Goal: Task Accomplishment & Management: Complete application form

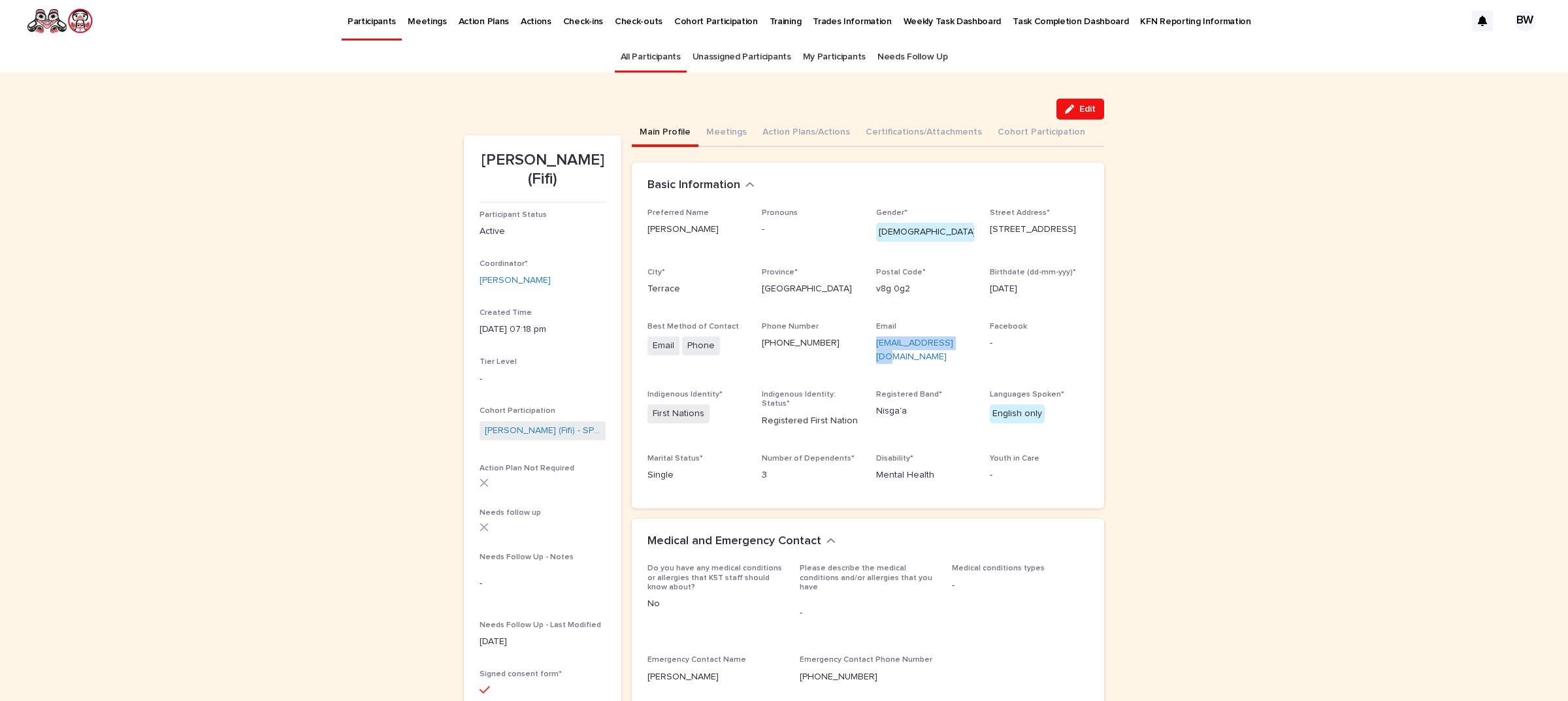
click at [650, 59] on link "All Participants" at bounding box center [651, 57] width 60 height 31
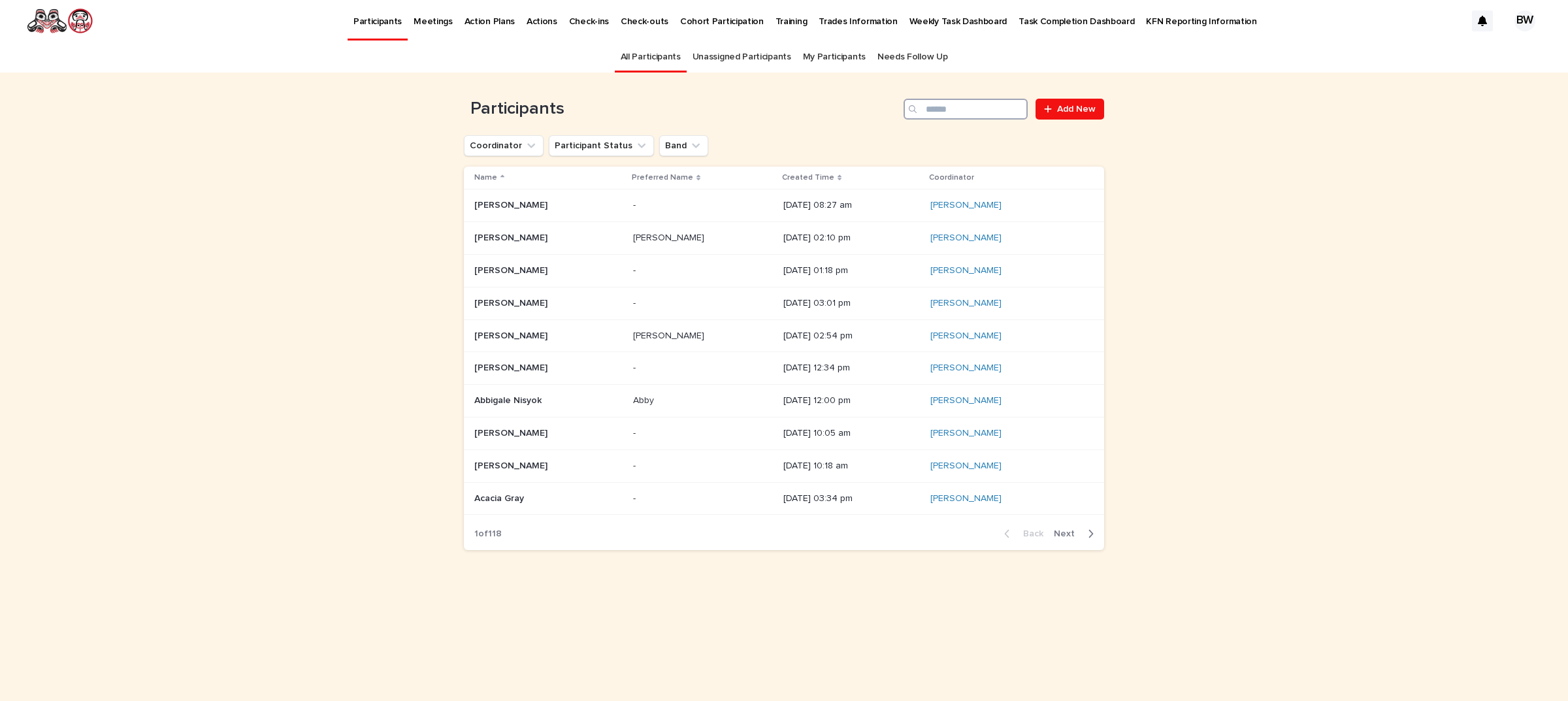
click at [974, 109] on input "Search" at bounding box center [966, 109] width 124 height 21
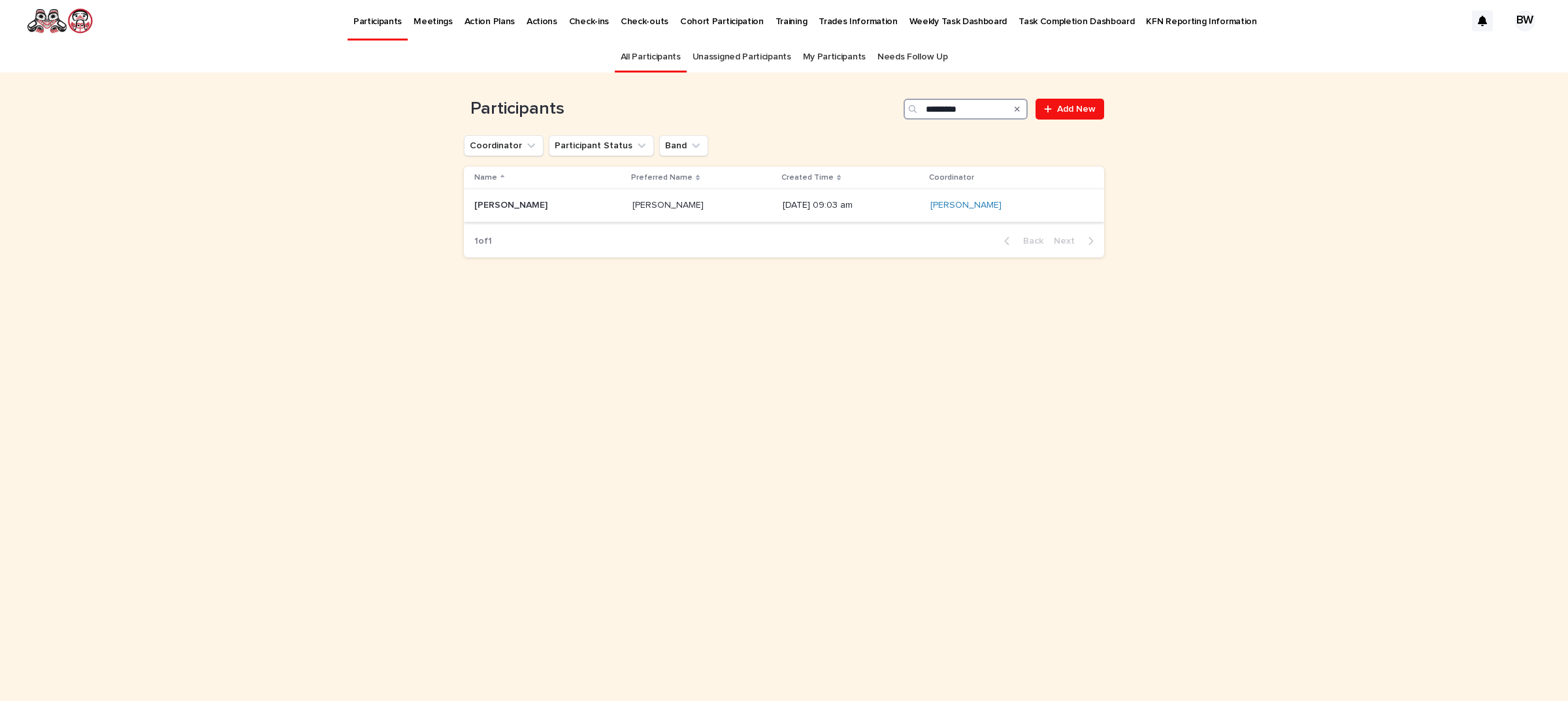
type input "*********"
click at [511, 206] on p "[PERSON_NAME]" at bounding box center [512, 204] width 76 height 14
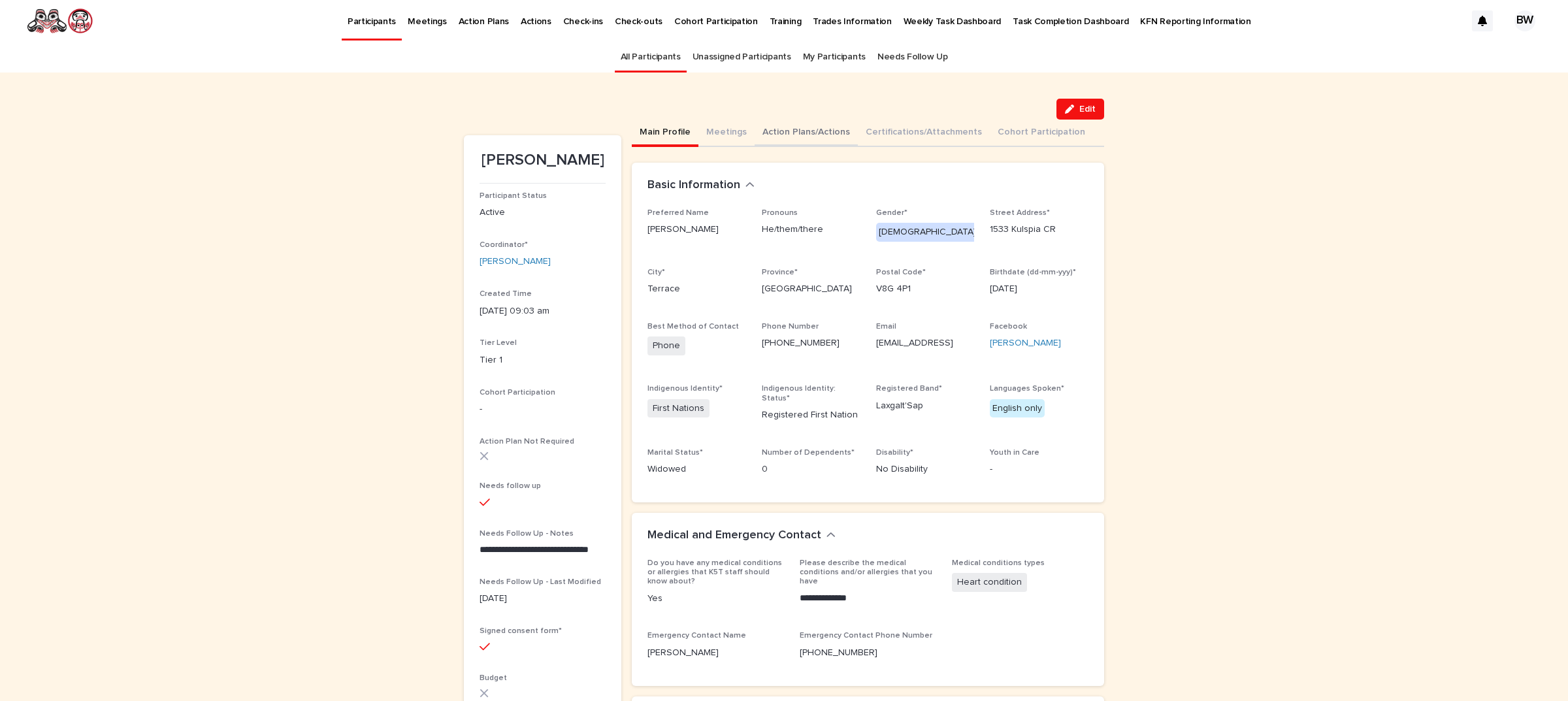
click at [802, 132] on button "Action Plans/Actions" at bounding box center [805, 133] width 103 height 28
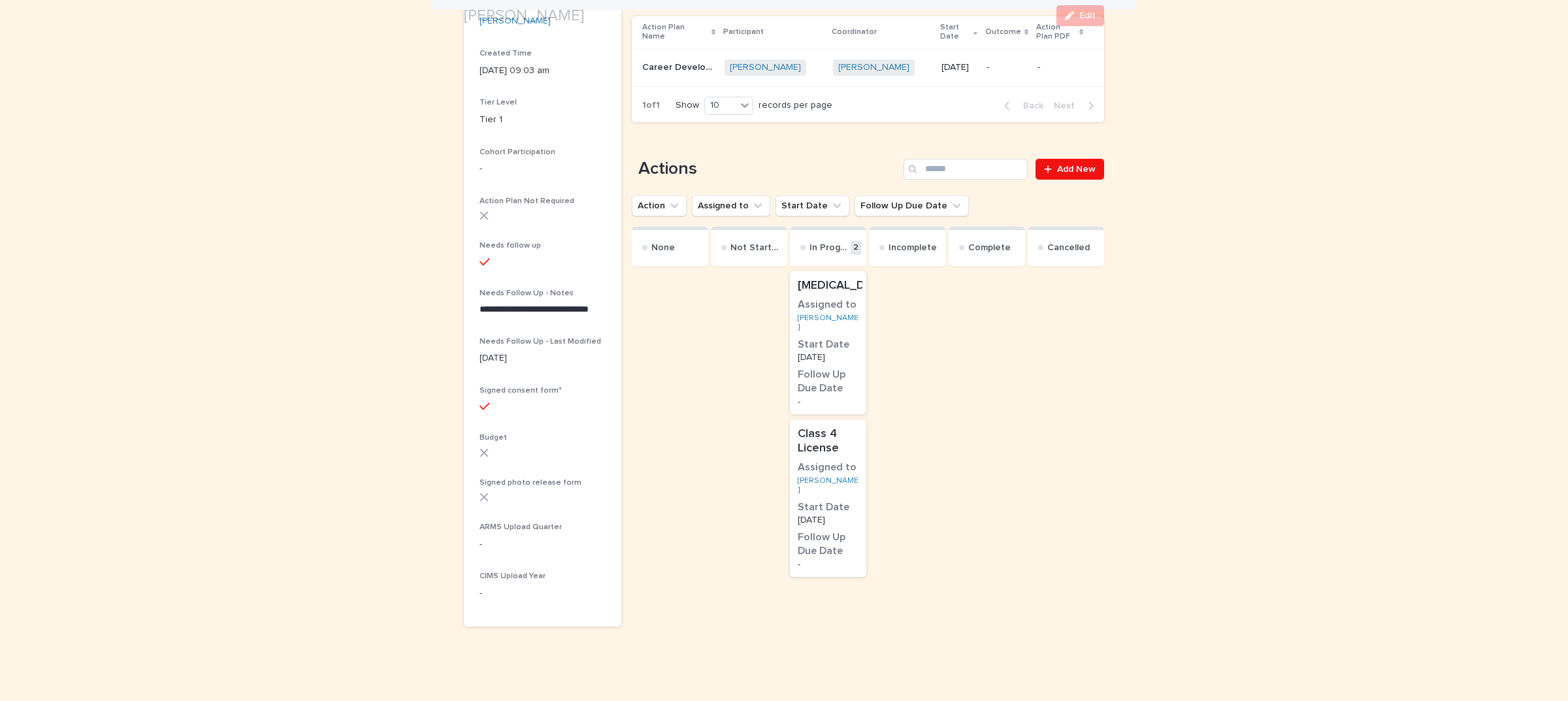
scroll to position [245, 0]
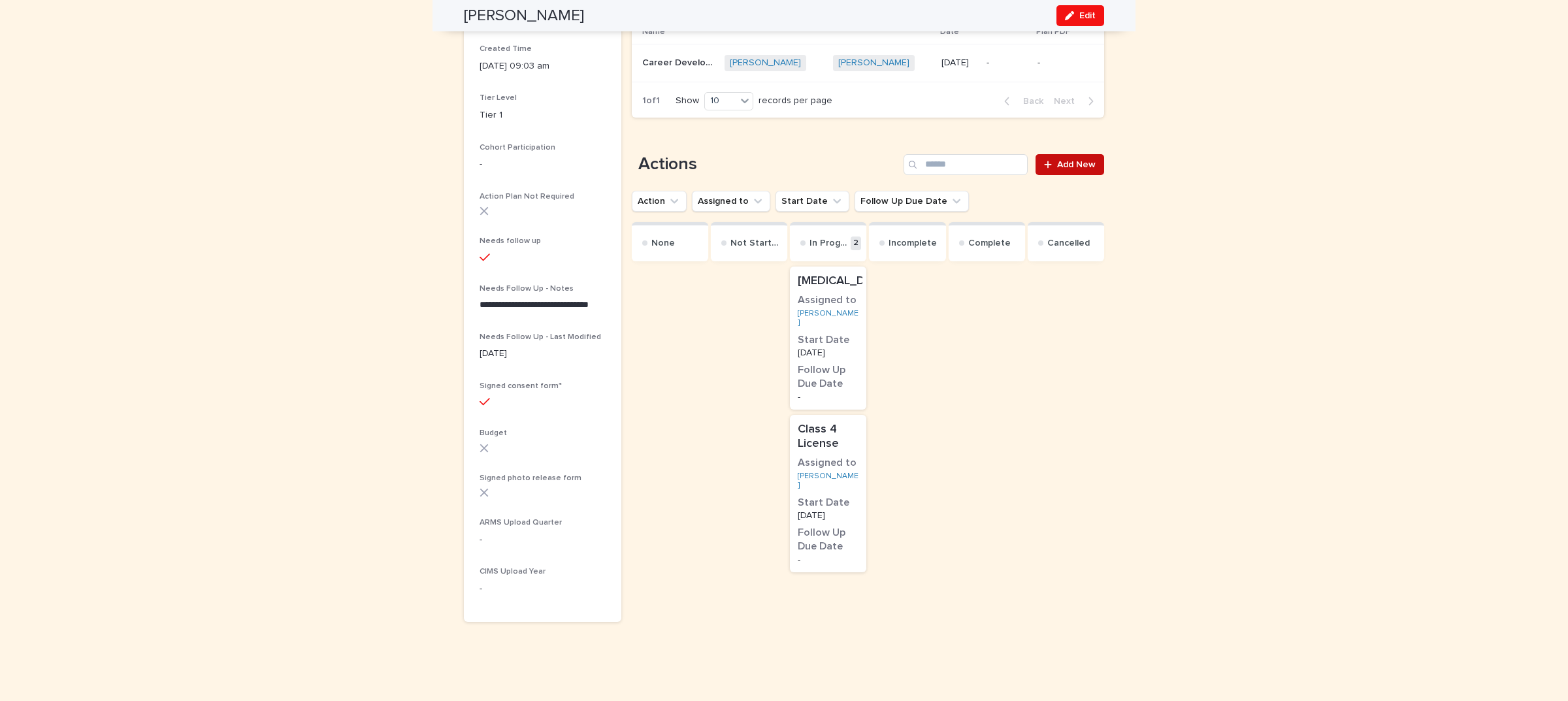
click at [1066, 163] on link "Add New" at bounding box center [1069, 164] width 68 height 21
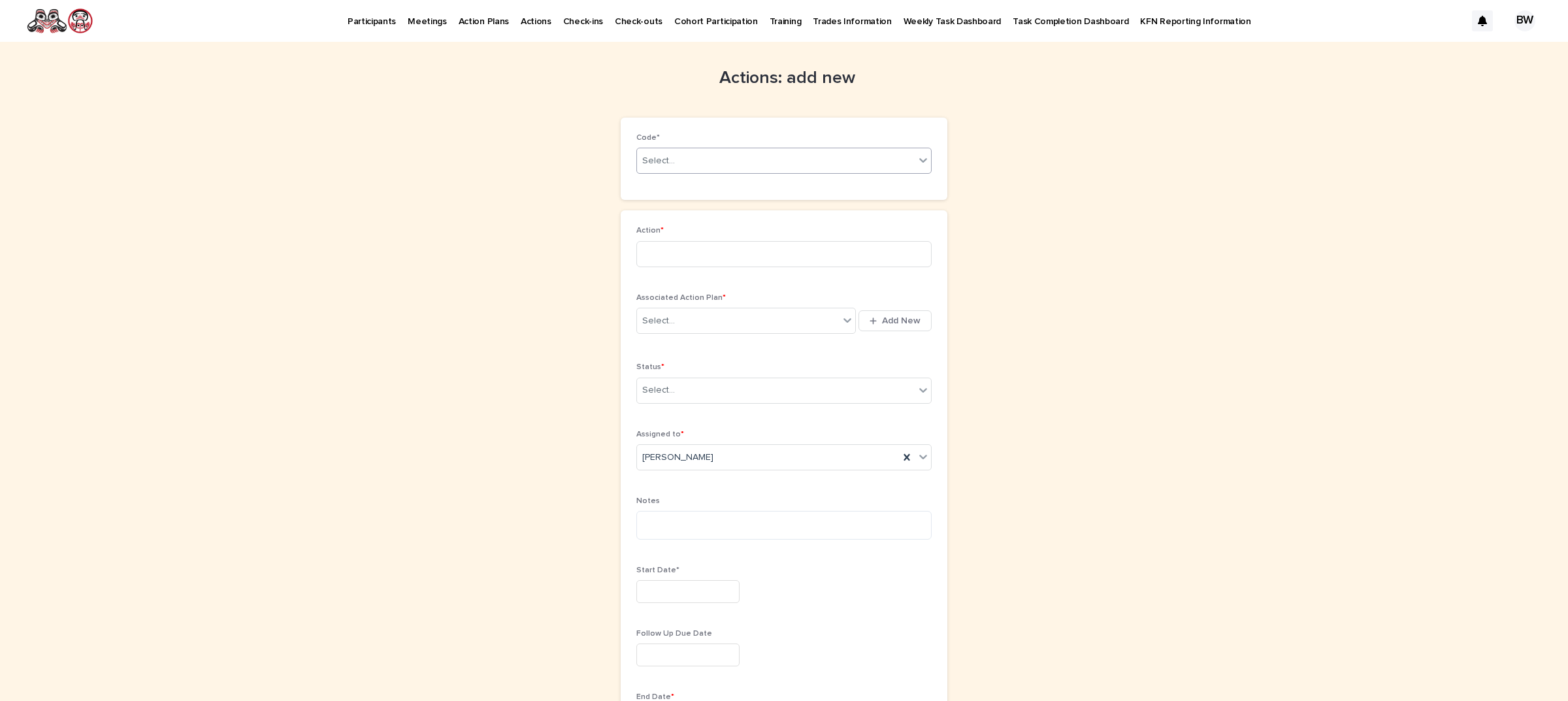
click at [726, 157] on div "Select..." at bounding box center [775, 161] width 277 height 22
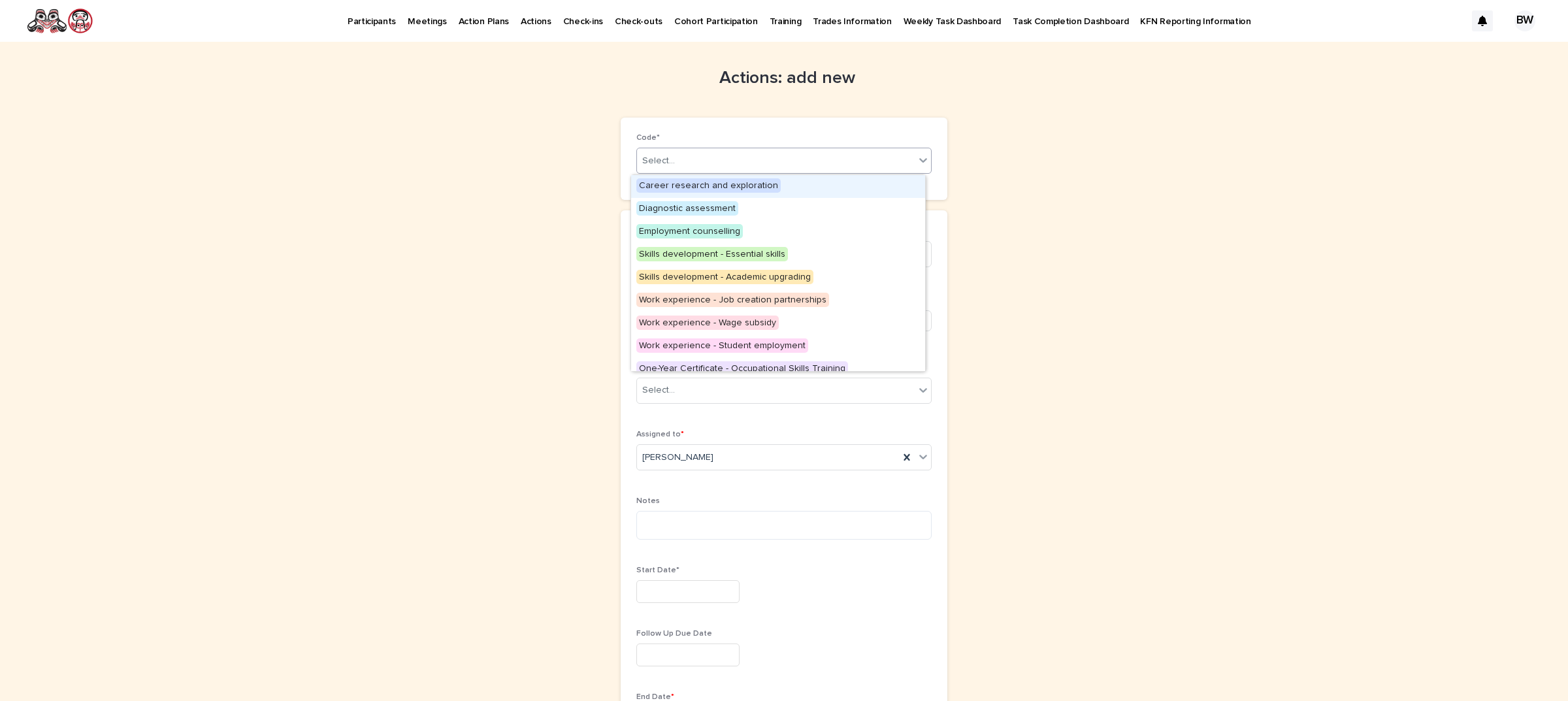
click at [789, 182] on div "Career research and exploration" at bounding box center [778, 187] width 294 height 22
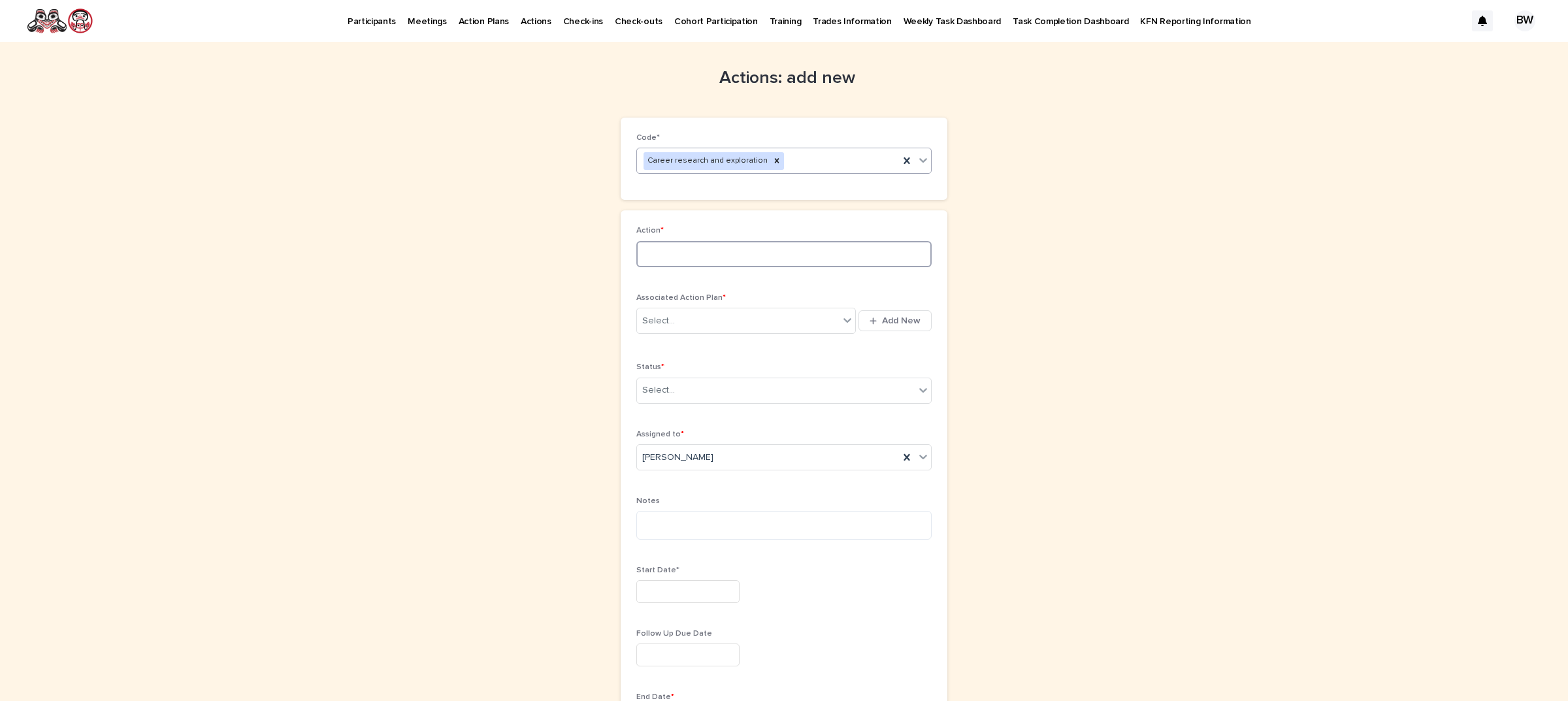
click at [765, 256] on input at bounding box center [784, 254] width 295 height 26
type input "**********"
click at [682, 322] on div "Select..." at bounding box center [738, 321] width 202 height 22
type input "*******"
click at [717, 347] on div "Career Development - [PERSON_NAME] - [DATE]" at bounding box center [740, 347] width 219 height 22
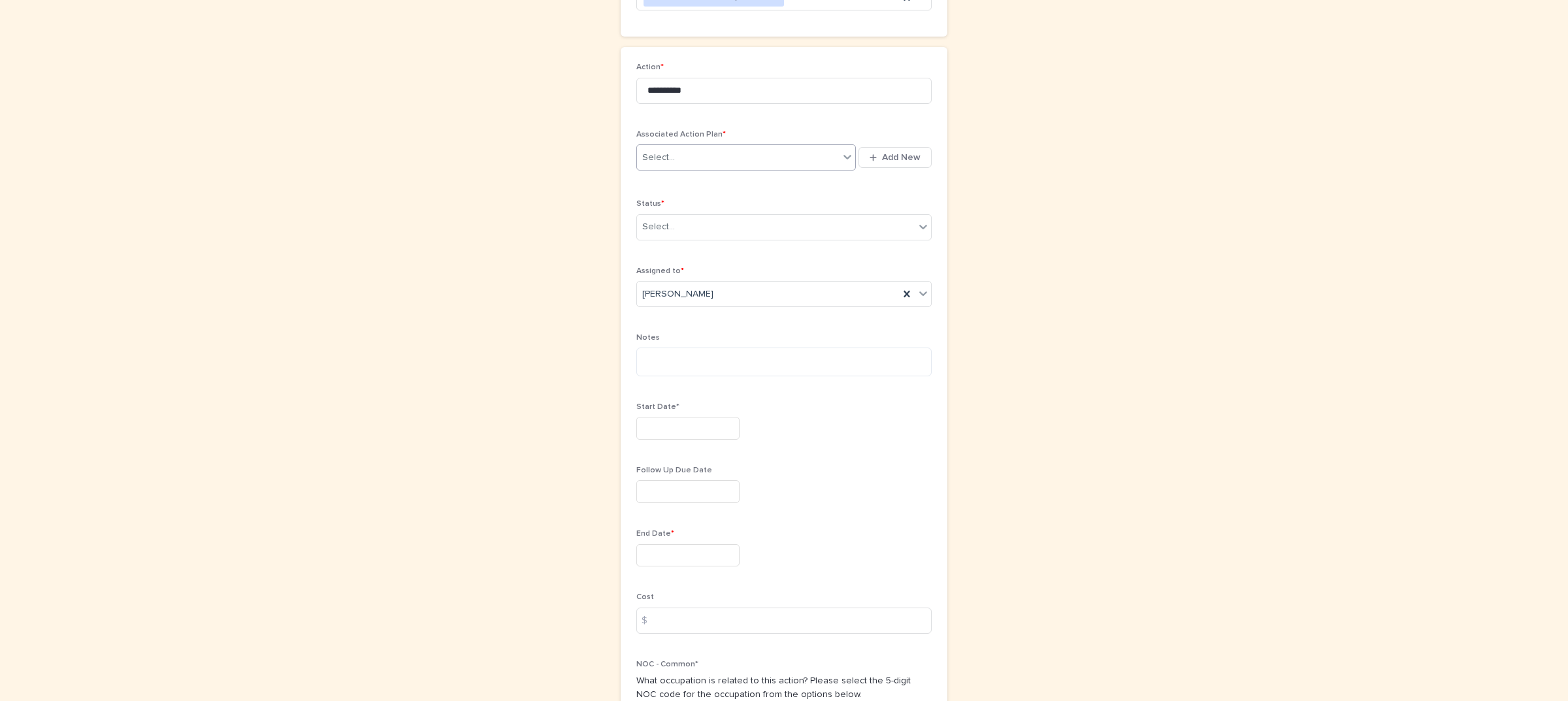
scroll to position [172, 0]
click at [666, 234] on div "Select..." at bounding box center [658, 236] width 33 height 14
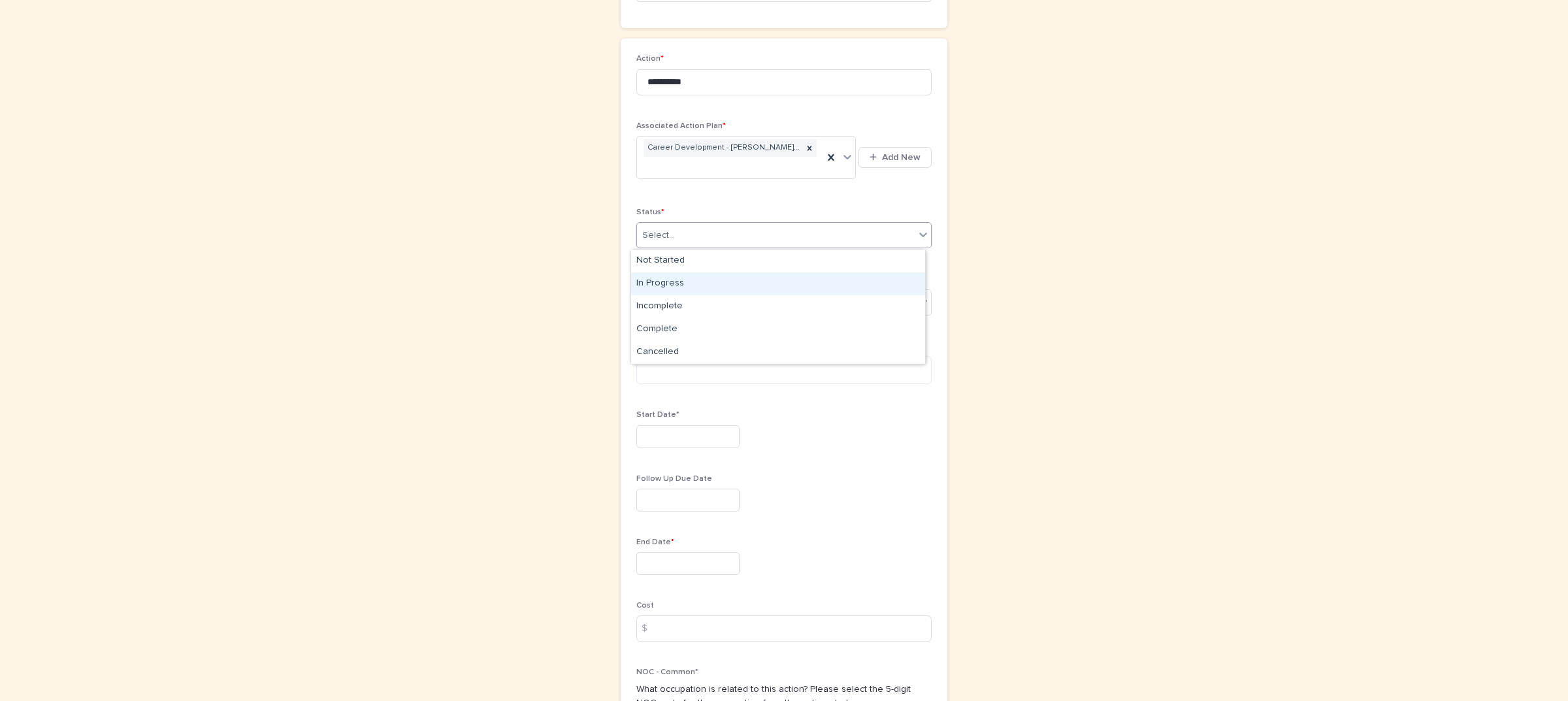
click at [678, 285] on div "In Progress" at bounding box center [778, 284] width 294 height 22
click at [700, 381] on textarea at bounding box center [784, 370] width 295 height 29
click at [722, 371] on textarea "**********" at bounding box center [784, 370] width 295 height 29
click at [823, 370] on textarea "**********" at bounding box center [784, 370] width 295 height 29
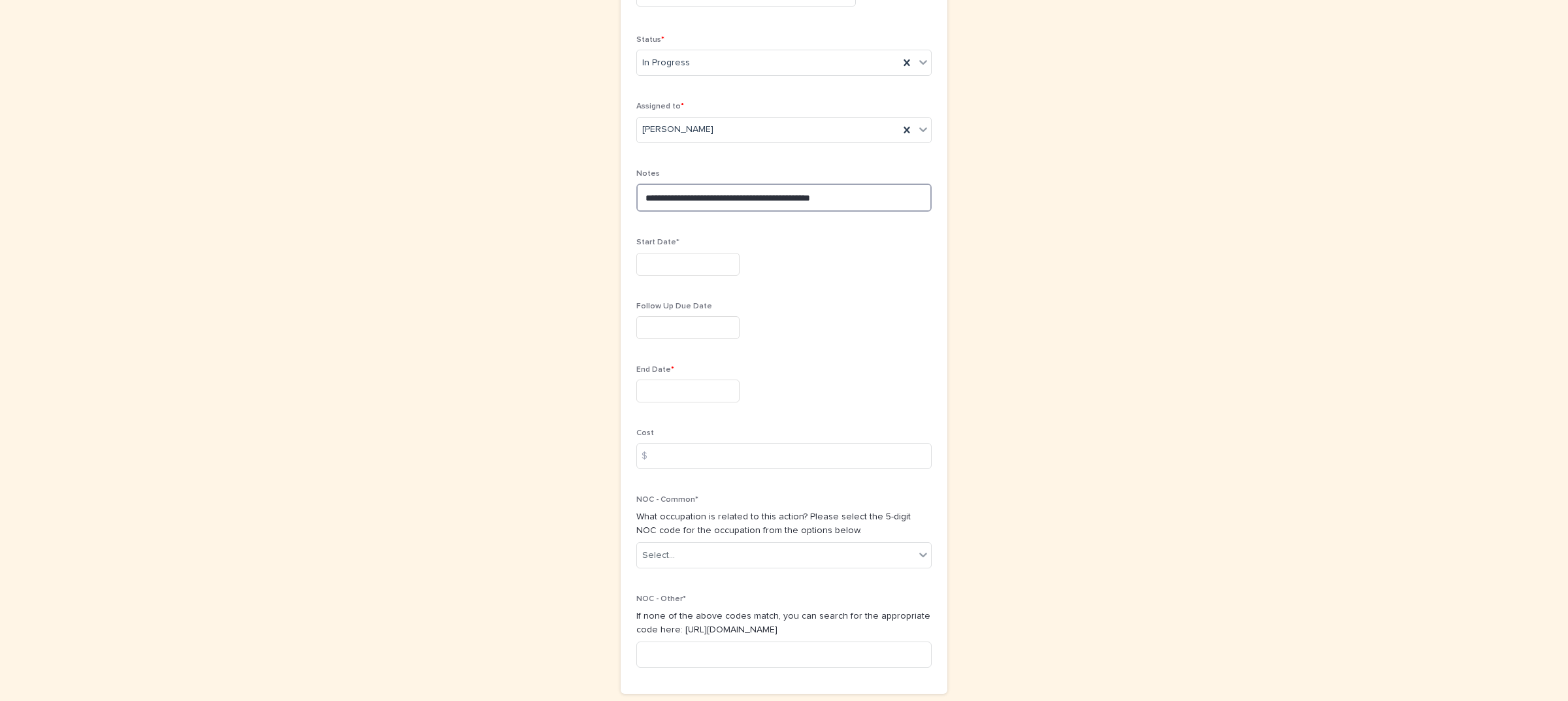
scroll to position [417, 0]
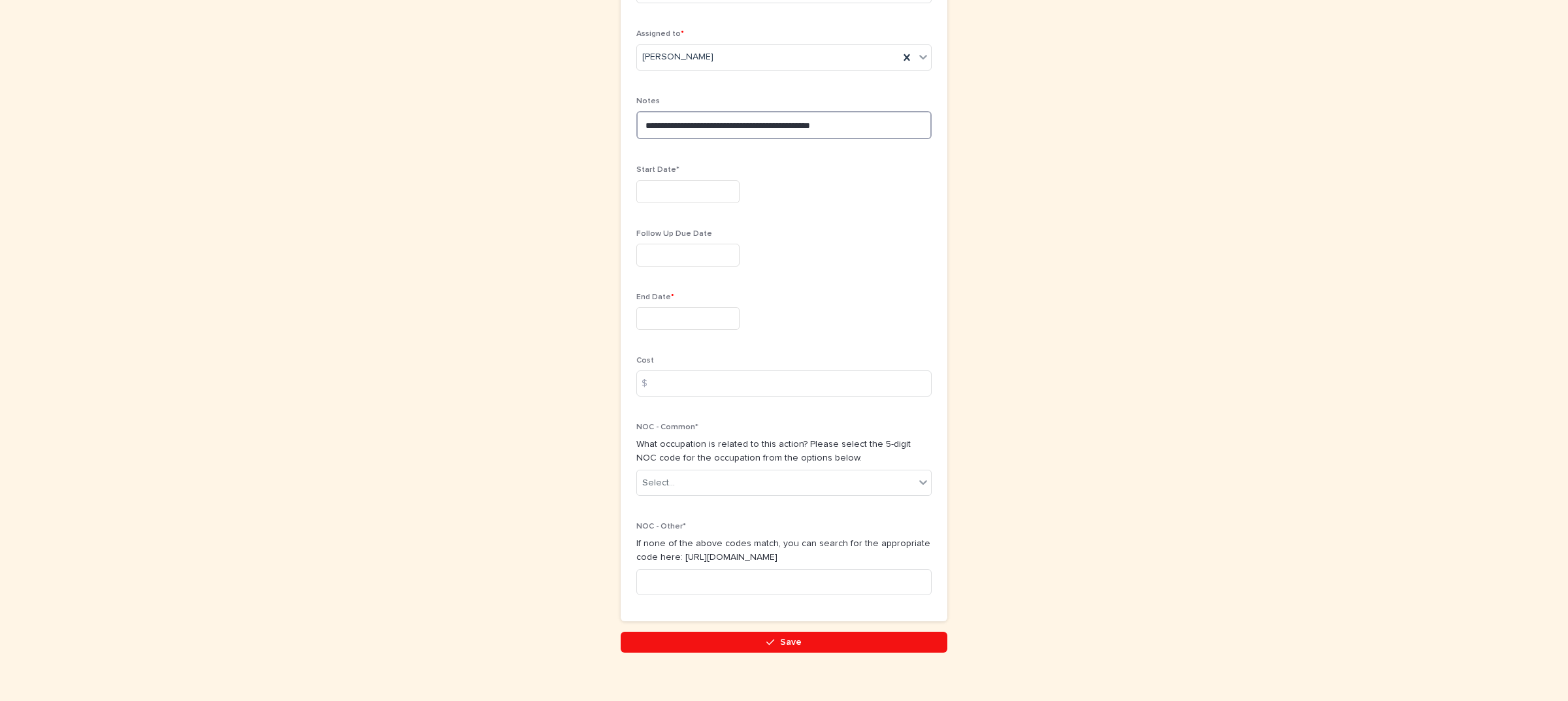
type textarea "**********"
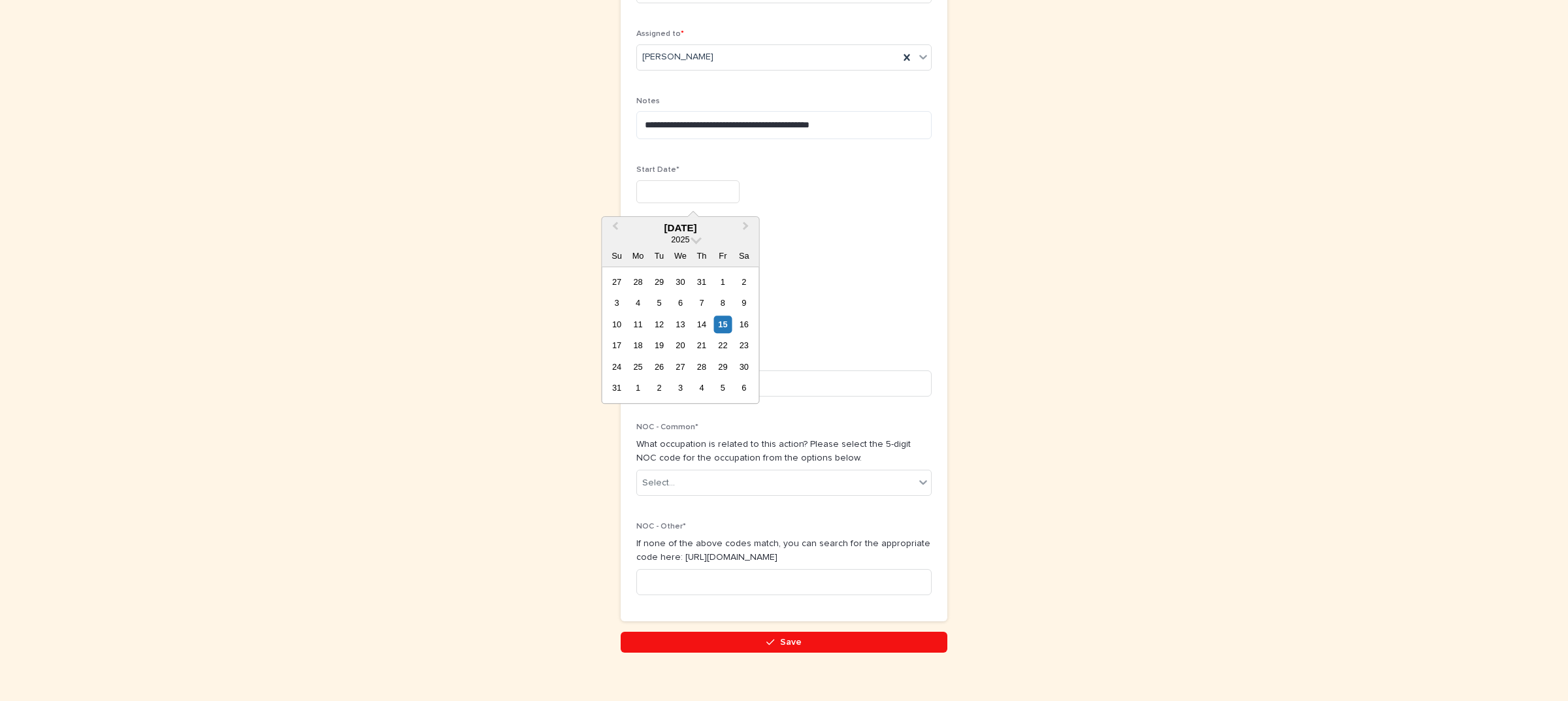
click at [706, 184] on input "text" at bounding box center [687, 192] width 103 height 22
click at [614, 224] on span "Previous Month" at bounding box center [614, 228] width 0 height 17
click at [636, 352] on div "21" at bounding box center [638, 346] width 17 height 17
type input "*********"
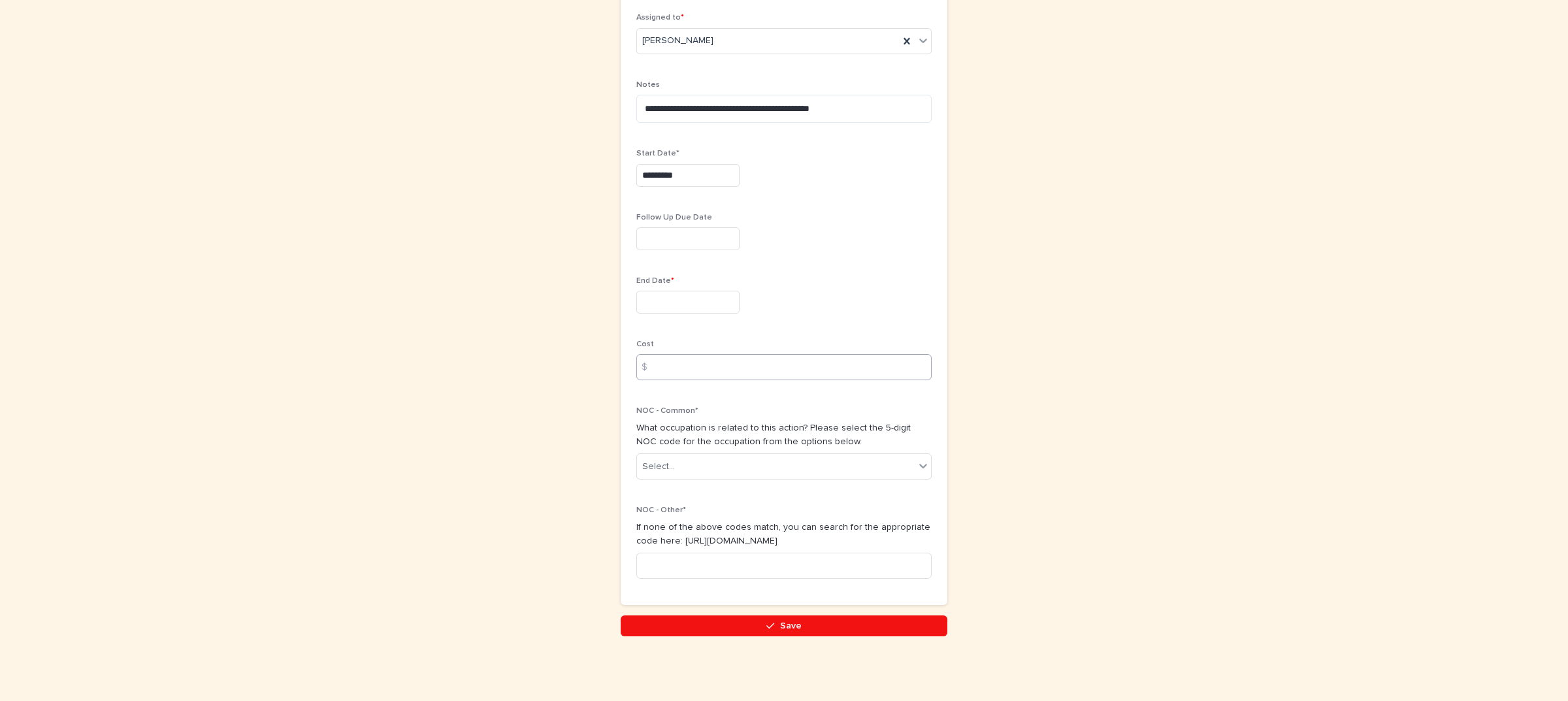
scroll to position [436, 0]
click at [697, 455] on div "Select..." at bounding box center [784, 466] width 295 height 26
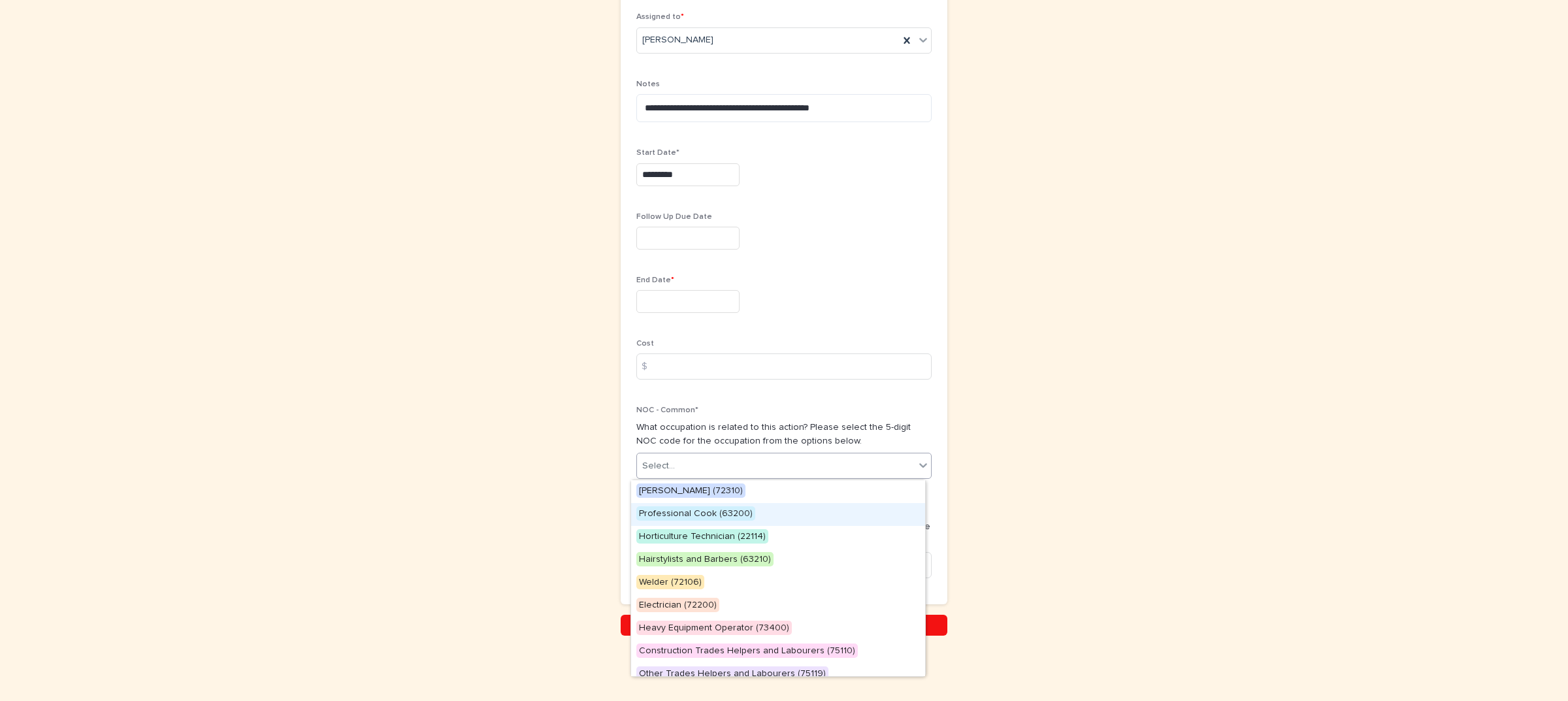
drag, startPoint x: 499, startPoint y: 489, endPoint x: 536, endPoint y: 504, distance: 39.9
click at [501, 489] on div "**********" at bounding box center [784, 121] width 640 height 1028
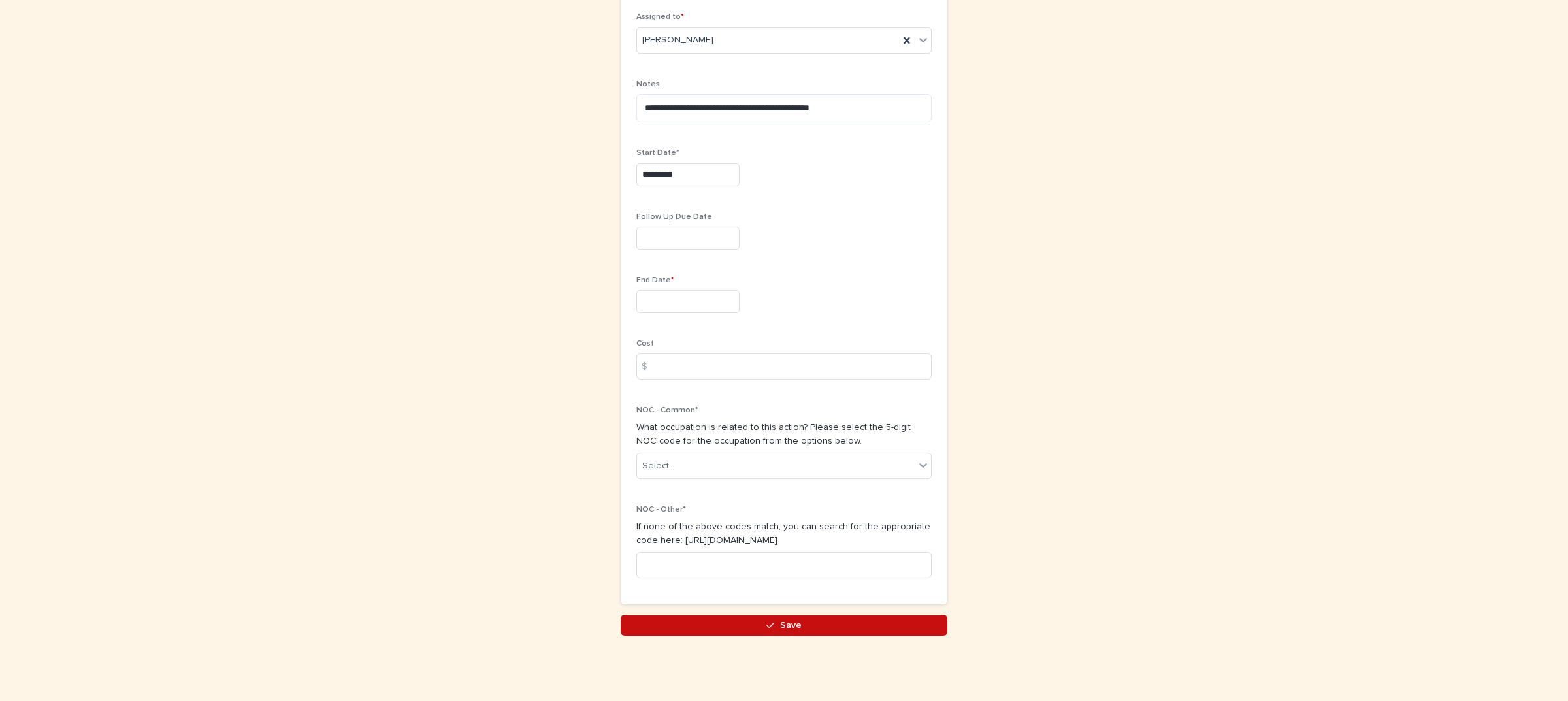
drag, startPoint x: 748, startPoint y: 621, endPoint x: 754, endPoint y: 599, distance: 22.8
click at [748, 620] on button "Save" at bounding box center [784, 625] width 327 height 21
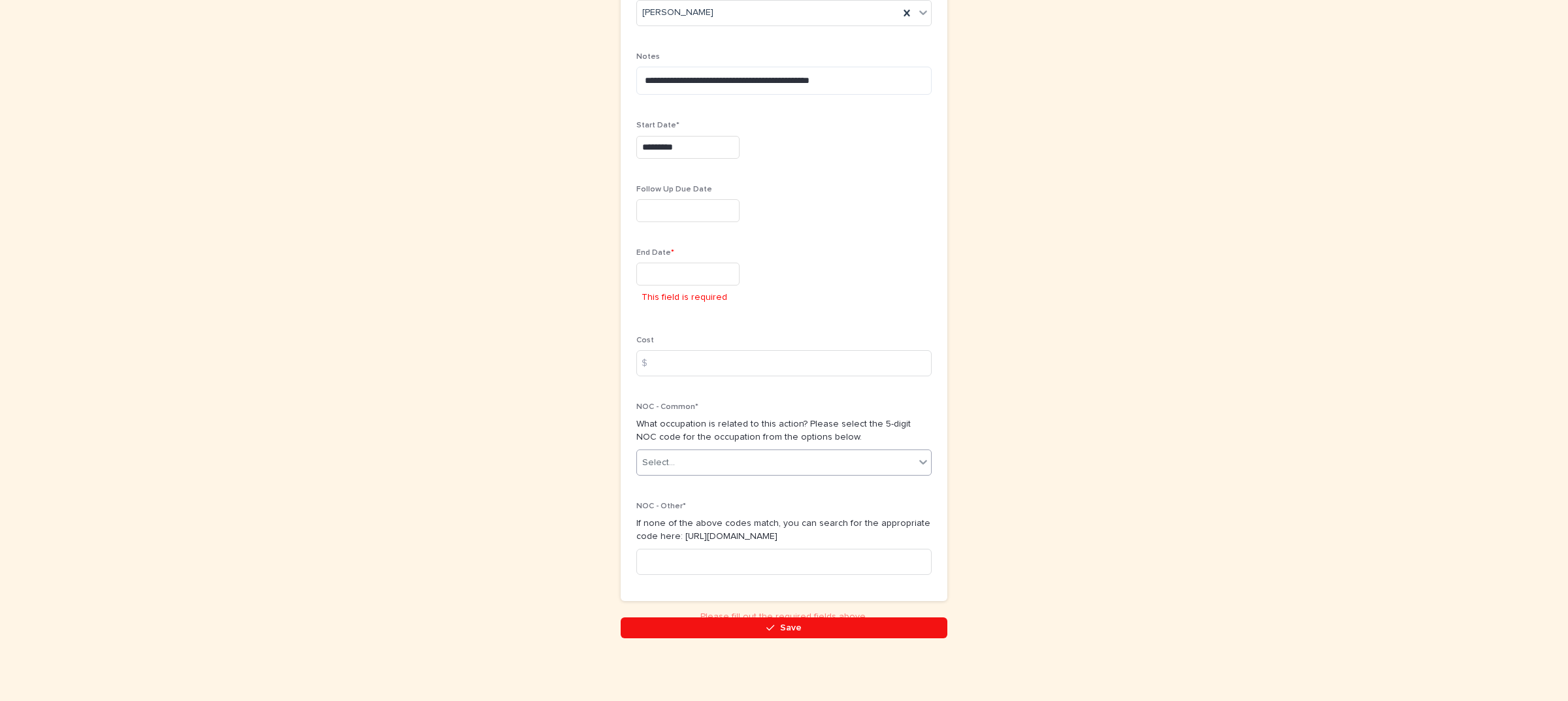
scroll to position [469, 0]
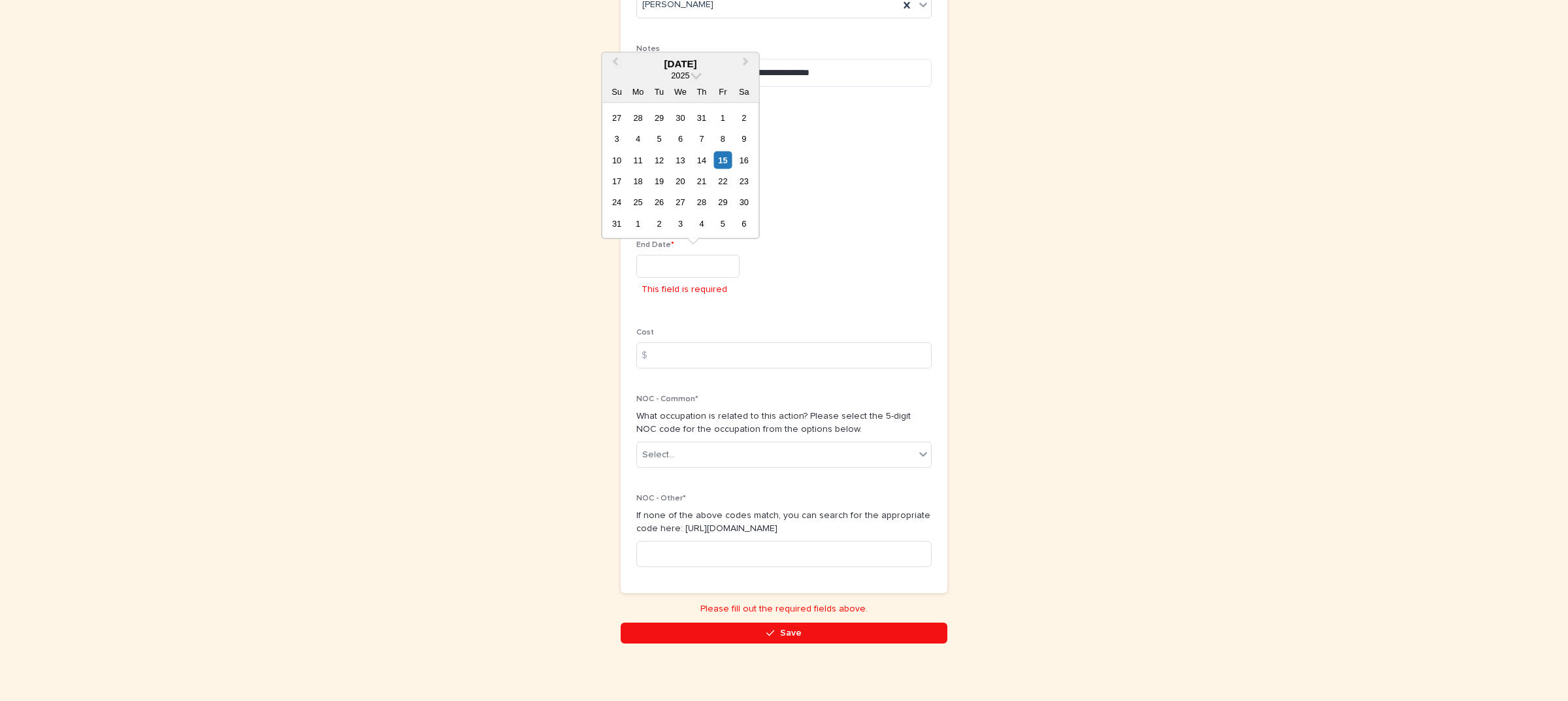
click at [684, 268] on input "text" at bounding box center [687, 266] width 103 height 22
click at [746, 62] on span "Next Month" at bounding box center [746, 63] width 0 height 17
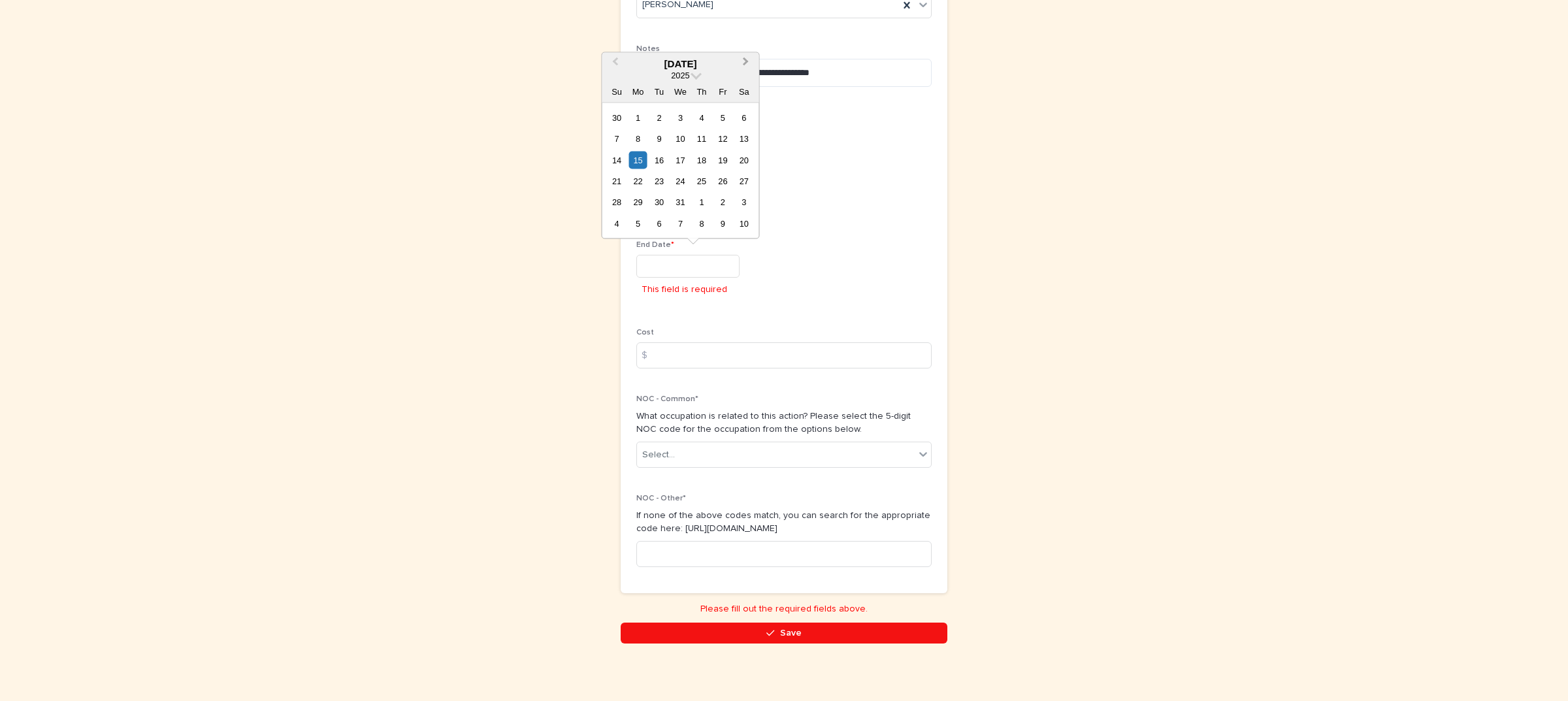
click at [746, 62] on span "Next Month" at bounding box center [746, 63] width 0 height 17
click at [745, 66] on button "Next Month" at bounding box center [747, 64] width 21 height 21
click at [632, 180] on div "23" at bounding box center [638, 182] width 17 height 17
type input "*********"
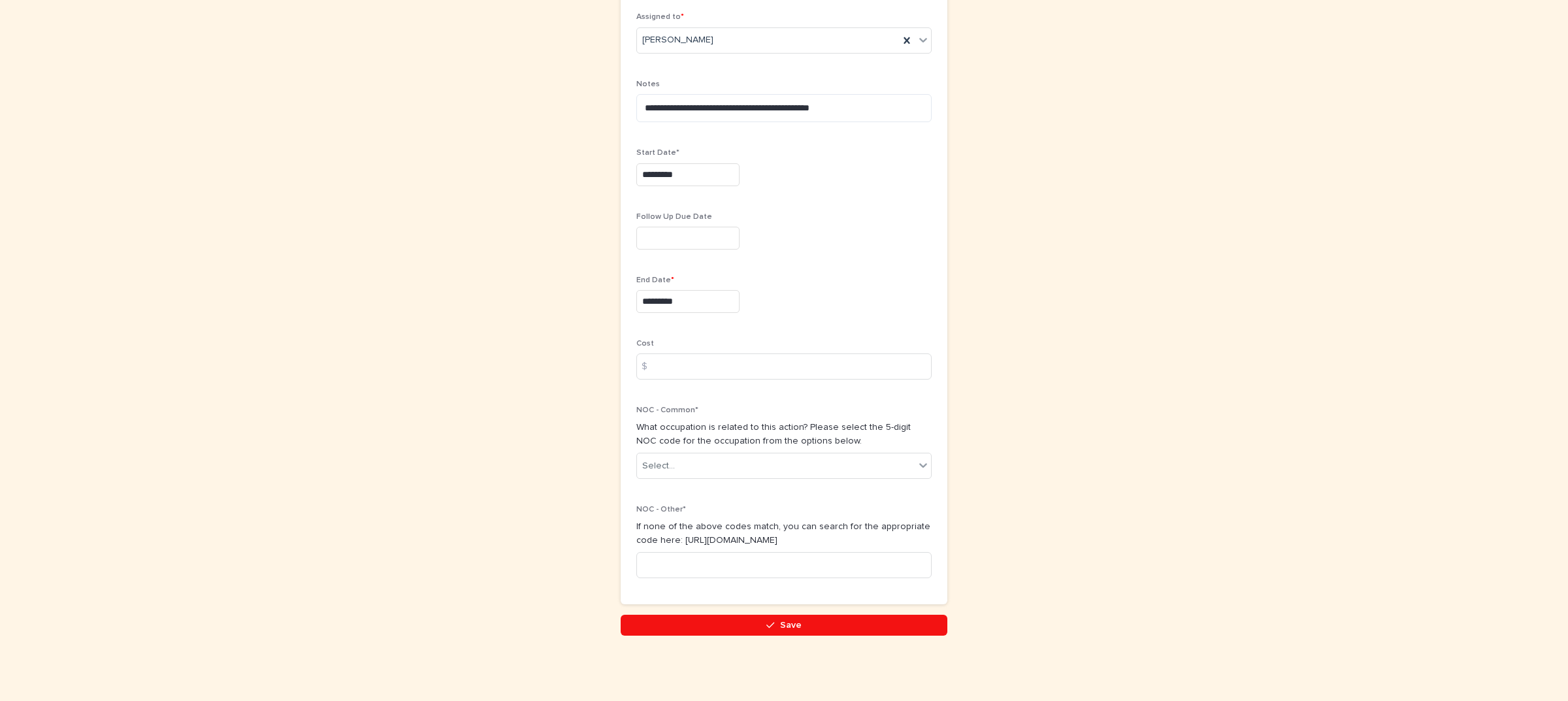
scroll to position [436, 0]
click at [780, 624] on span "Save" at bounding box center [790, 625] width 22 height 10
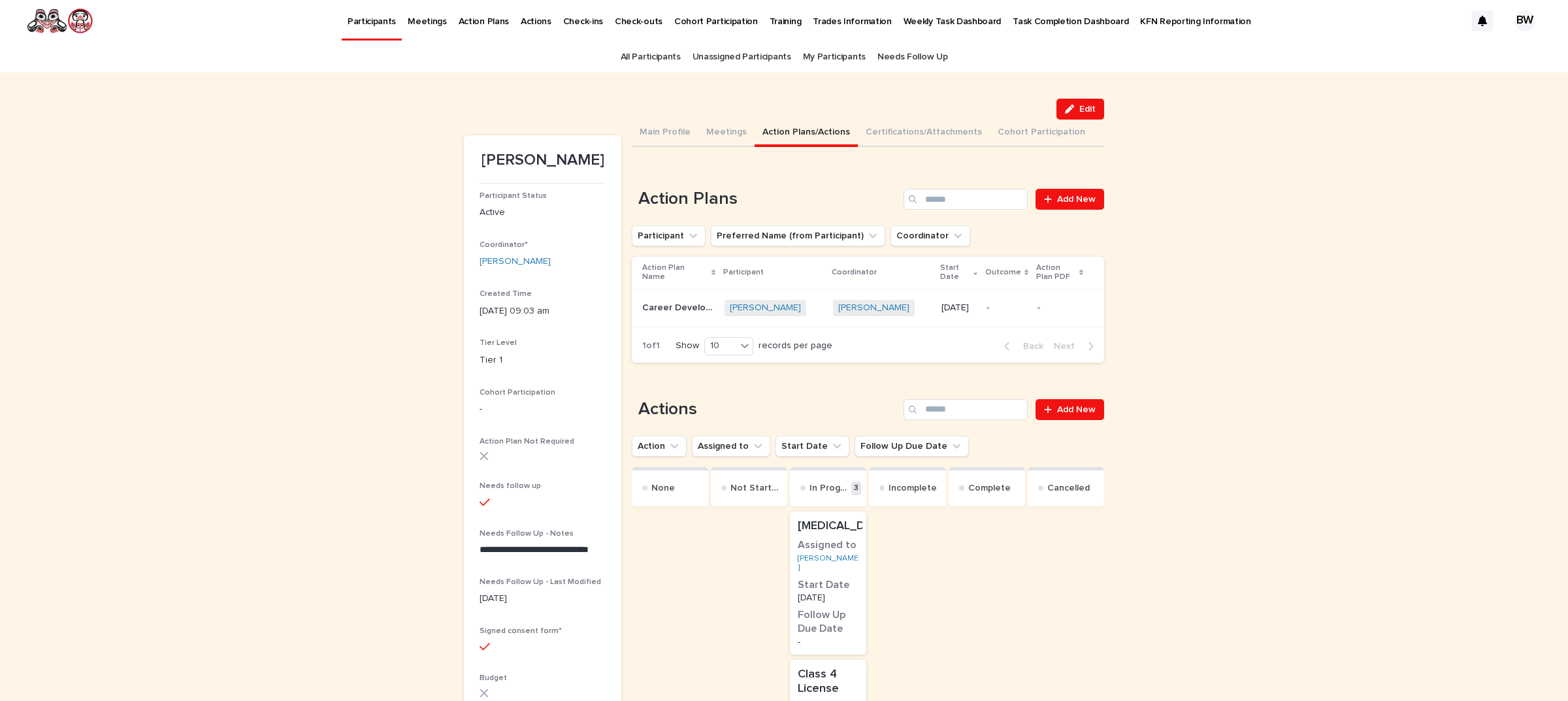
click at [367, 23] on p "Participants" at bounding box center [371, 14] width 48 height 28
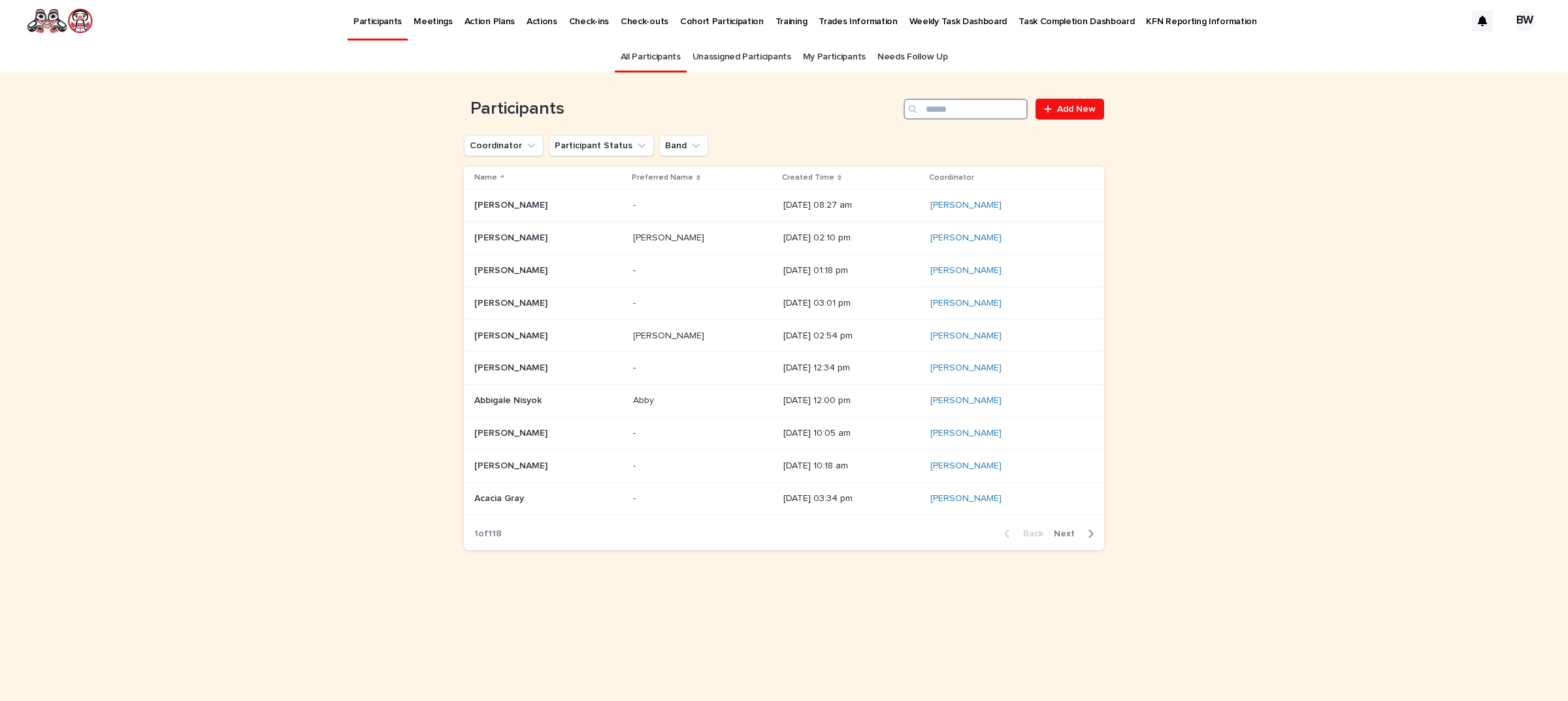
click at [965, 112] on input "Search" at bounding box center [966, 109] width 124 height 21
click at [968, 109] on input "Search" at bounding box center [966, 109] width 124 height 21
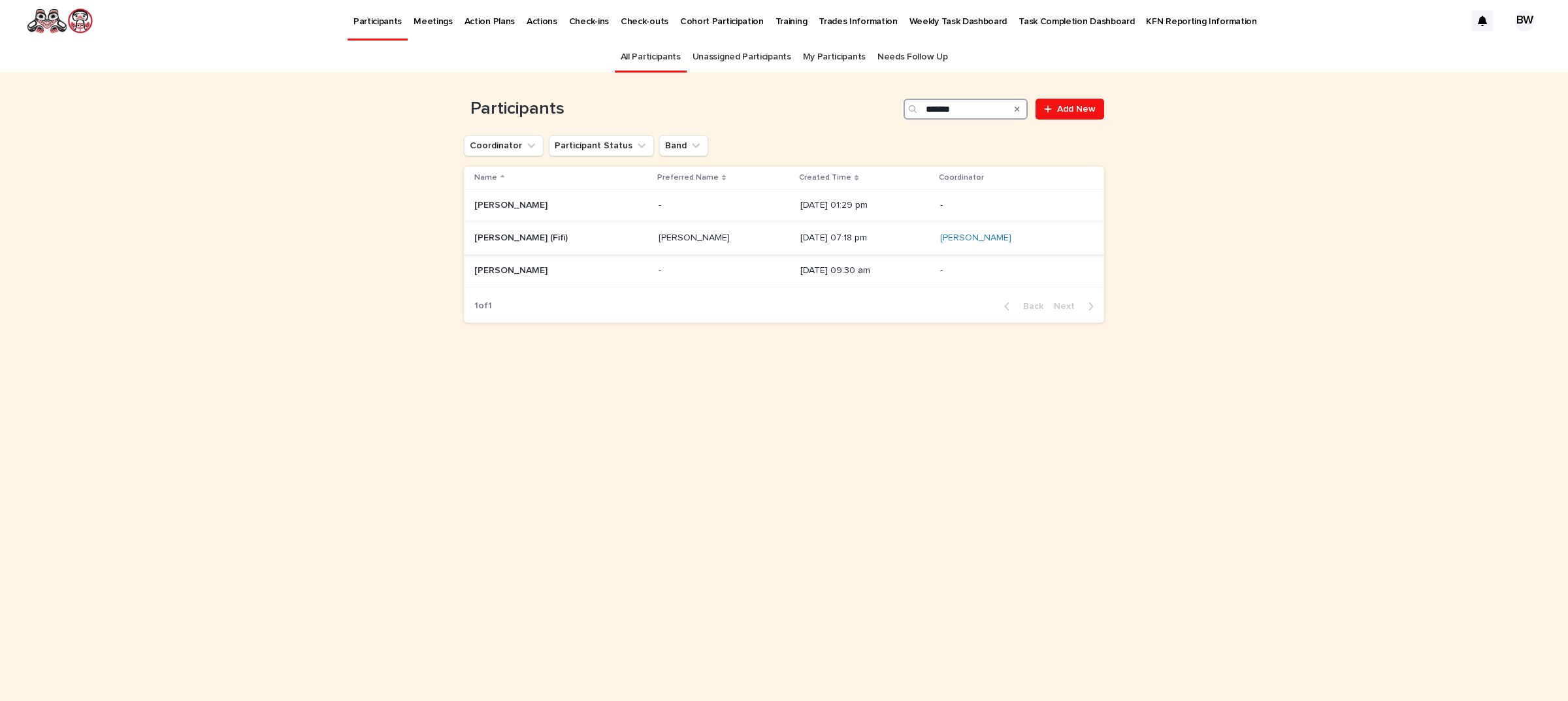
type input "******"
click at [513, 233] on p "[PERSON_NAME] (Fifi)" at bounding box center [522, 237] width 96 height 14
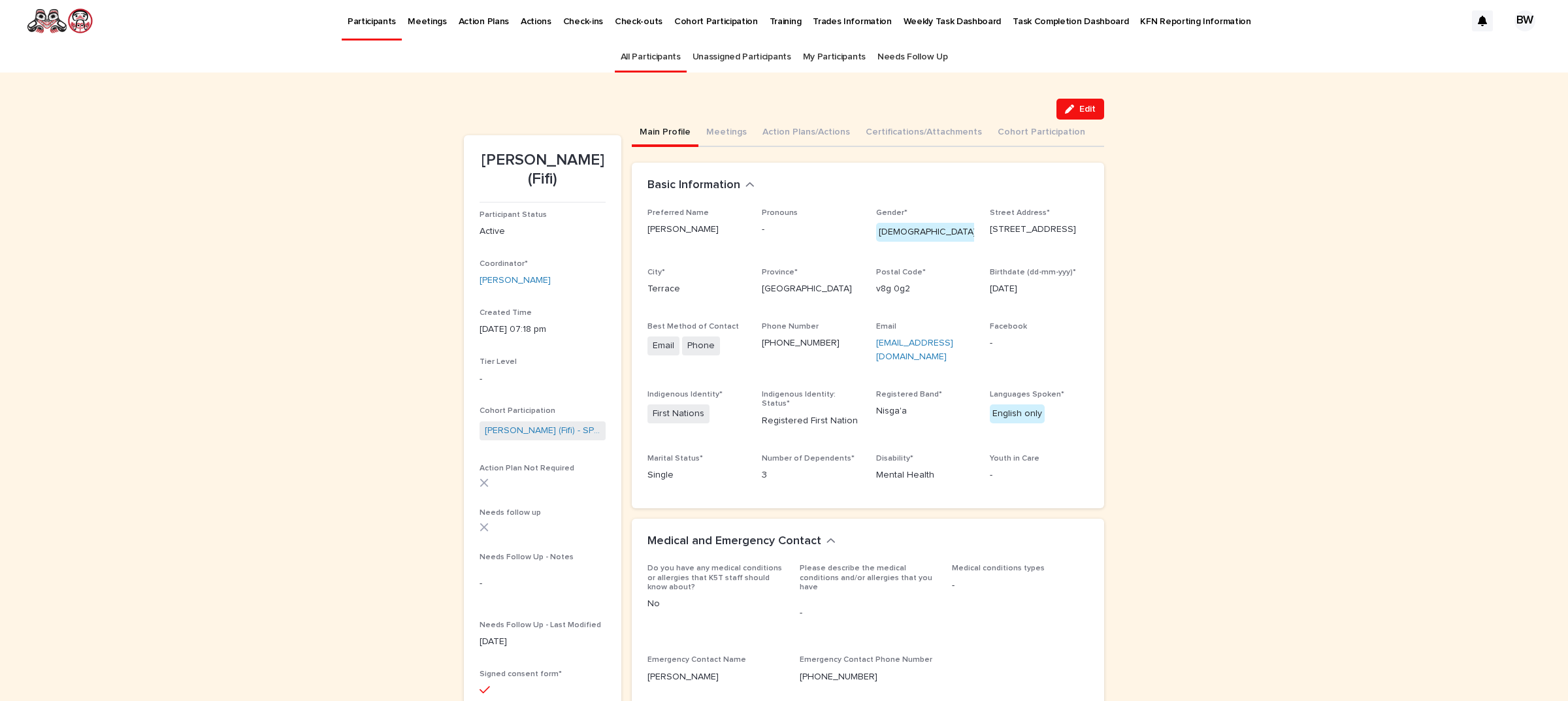
scroll to position [41, 0]
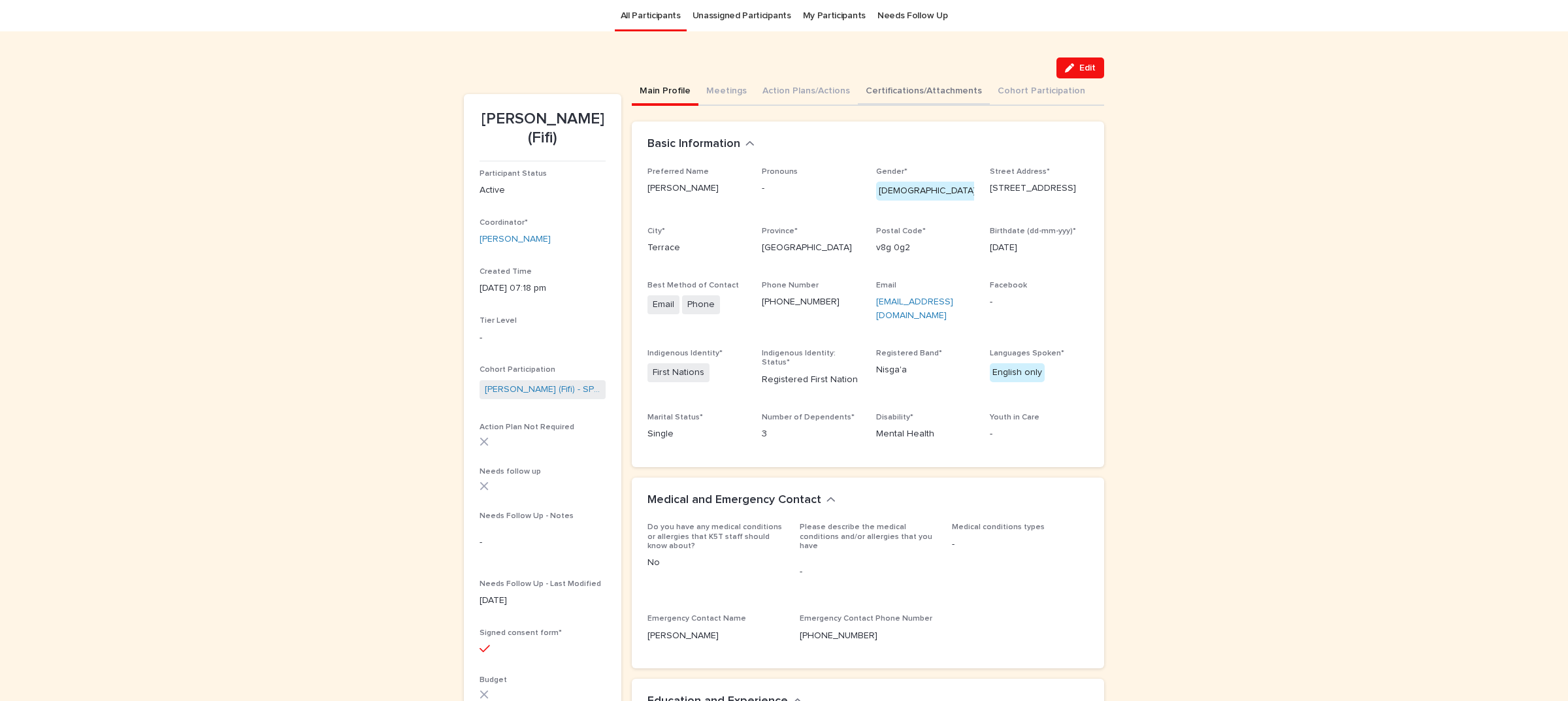
click at [928, 89] on button "Certifications/Attachments" at bounding box center [924, 92] width 132 height 28
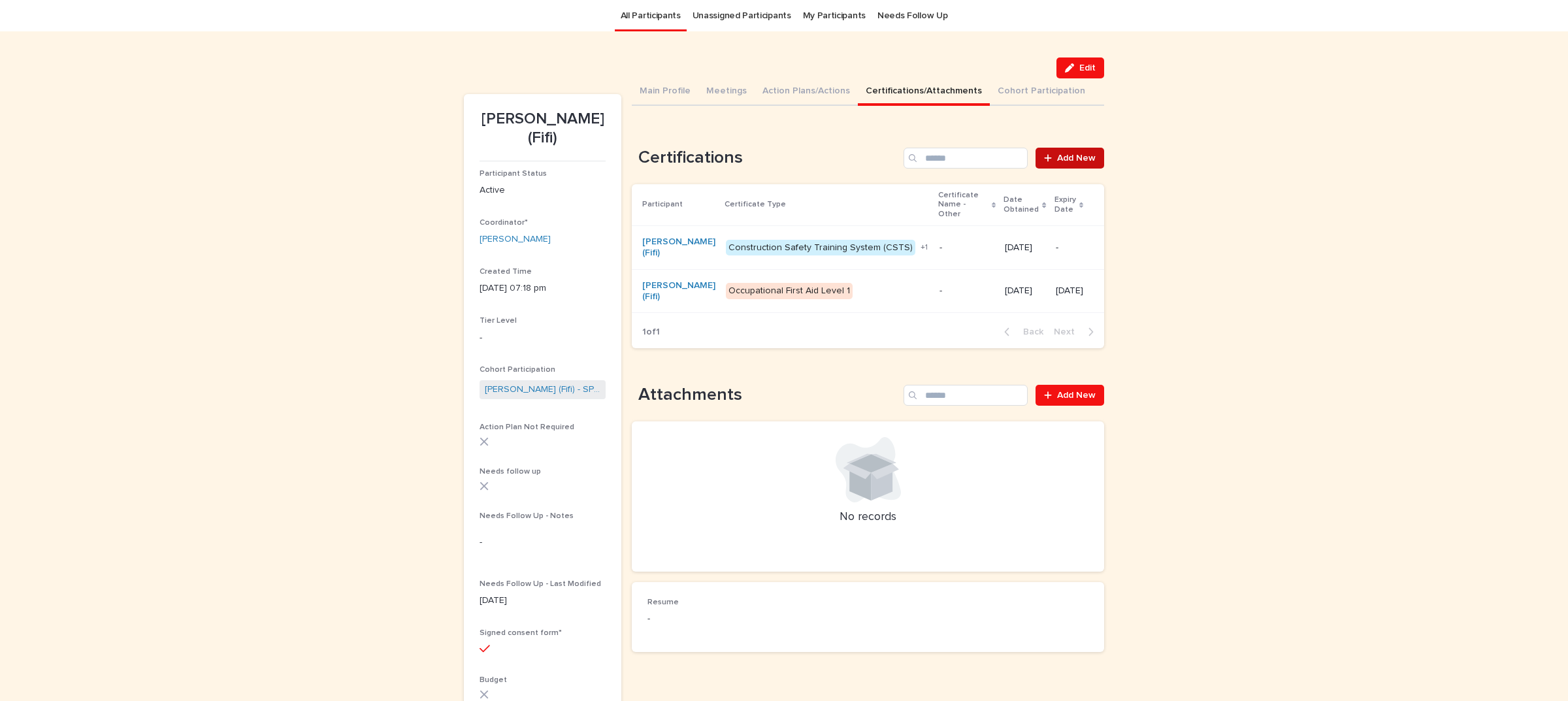
click at [1065, 165] on link "Add New" at bounding box center [1069, 158] width 68 height 21
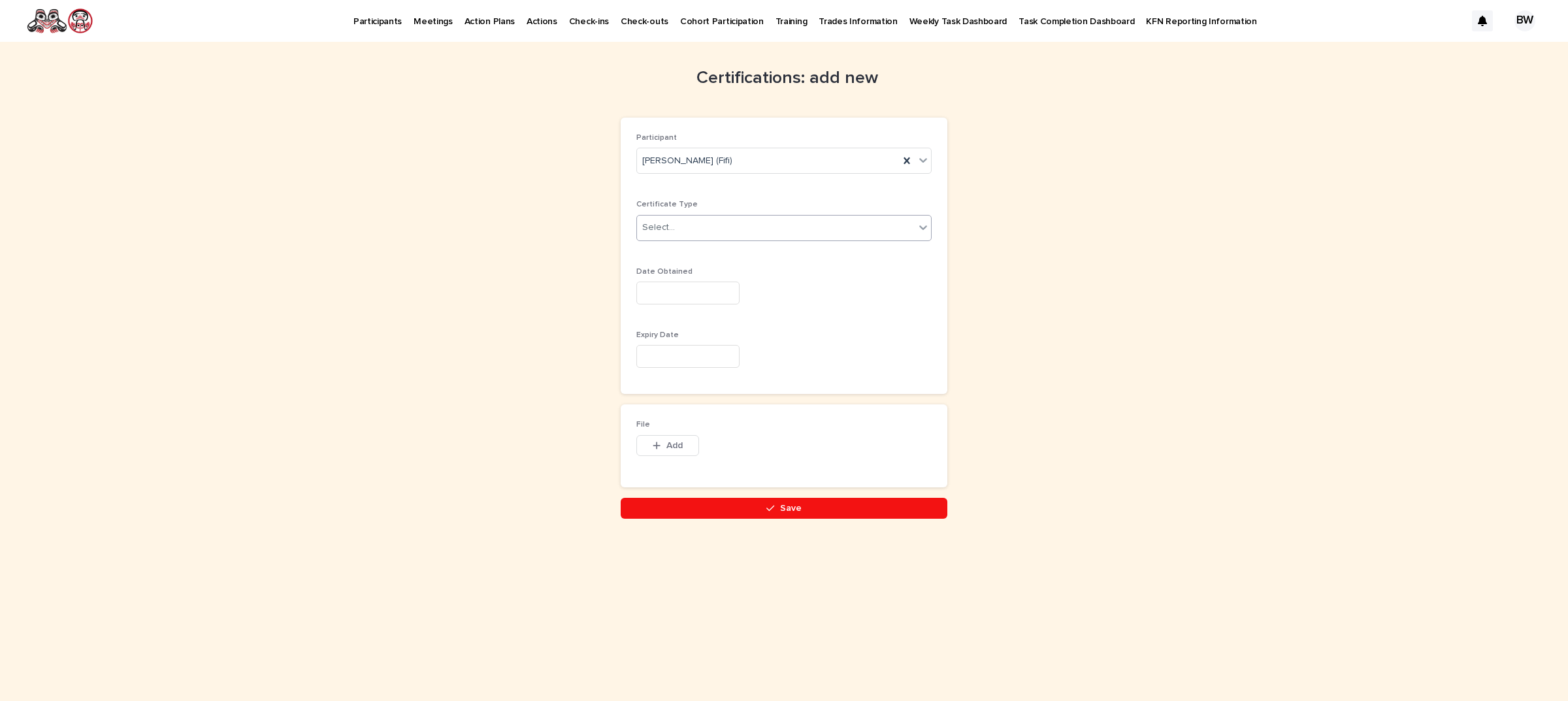
click at [759, 224] on div "Select..." at bounding box center [775, 227] width 277 height 22
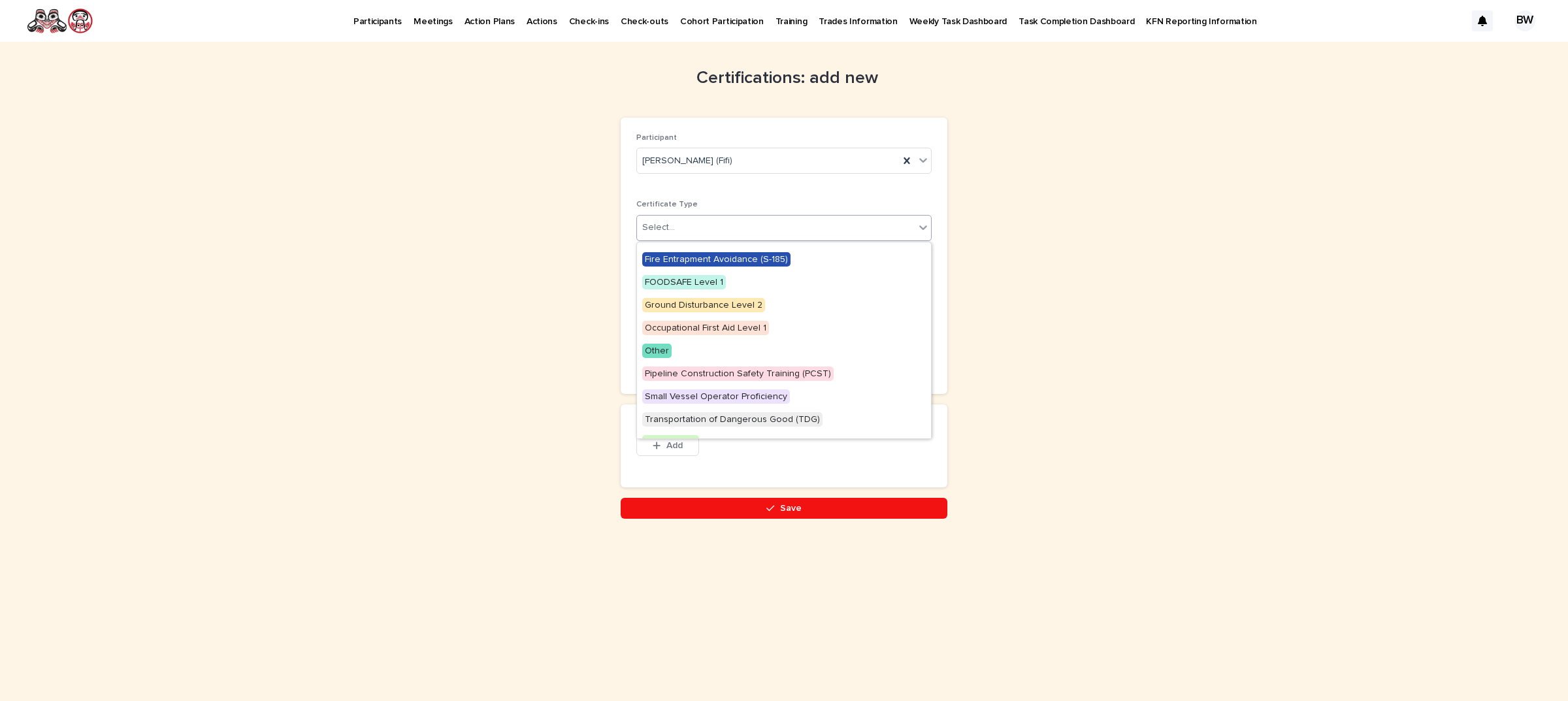
scroll to position [124, 0]
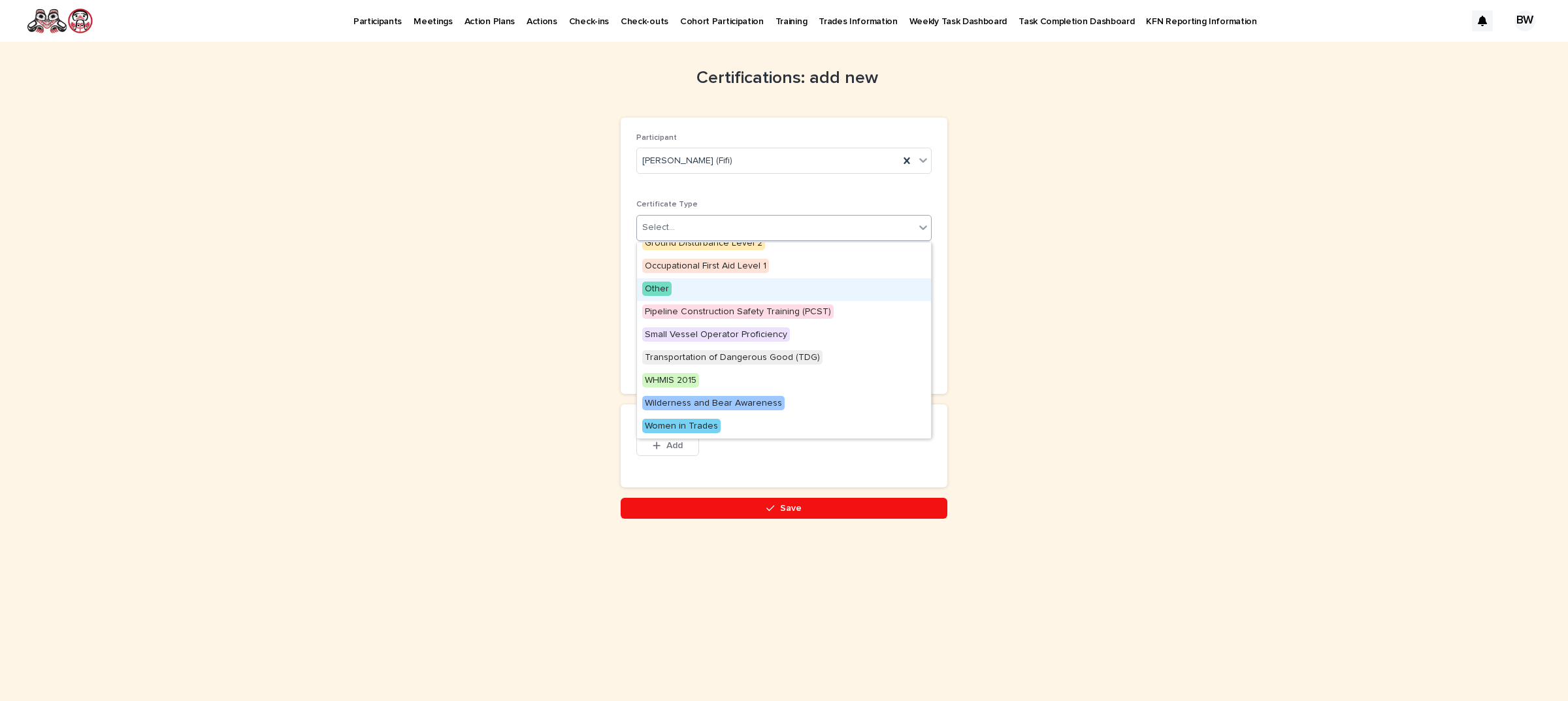
drag, startPoint x: 665, startPoint y: 330, endPoint x: 663, endPoint y: 282, distance: 48.0
click at [663, 282] on span "Other" at bounding box center [657, 289] width 29 height 15
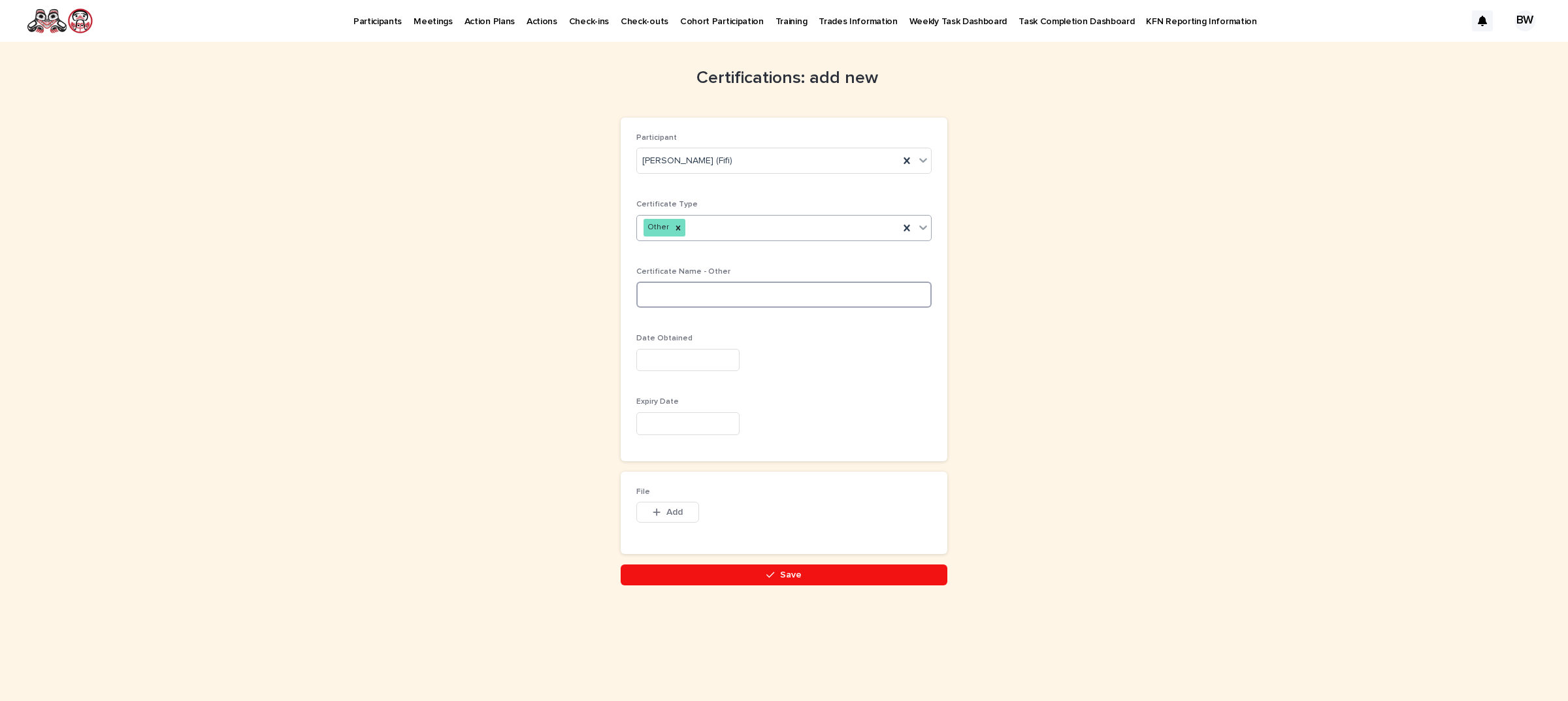
click at [719, 290] on input at bounding box center [784, 295] width 295 height 26
type input "**********"
click at [710, 355] on input "text" at bounding box center [687, 360] width 103 height 22
click at [621, 151] on span "Previous Month" at bounding box center [621, 156] width 0 height 17
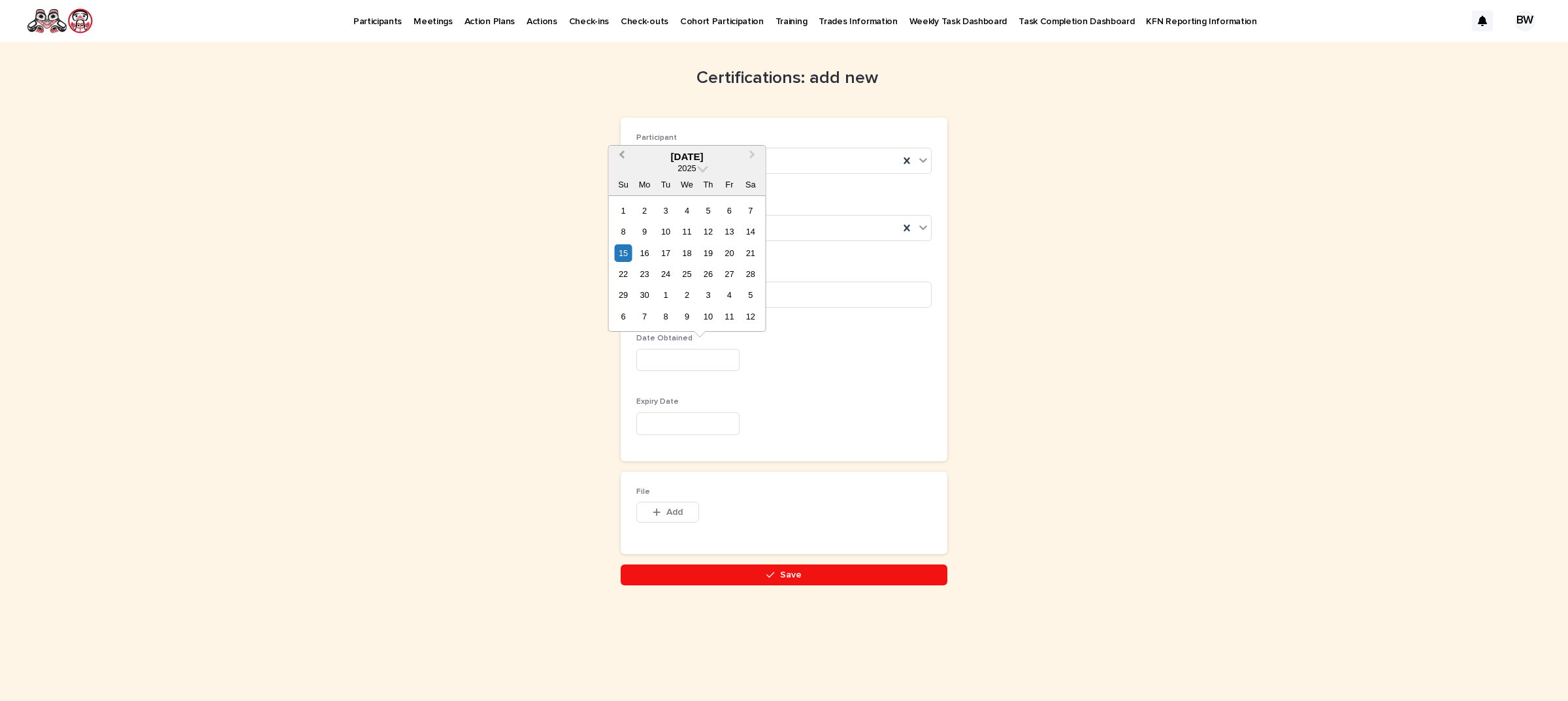
click at [621, 151] on span "Previous Month" at bounding box center [621, 156] width 0 height 17
click at [752, 154] on span "Next Month" at bounding box center [752, 156] width 0 height 17
click at [711, 249] on div "15" at bounding box center [708, 253] width 17 height 17
type input "*********"
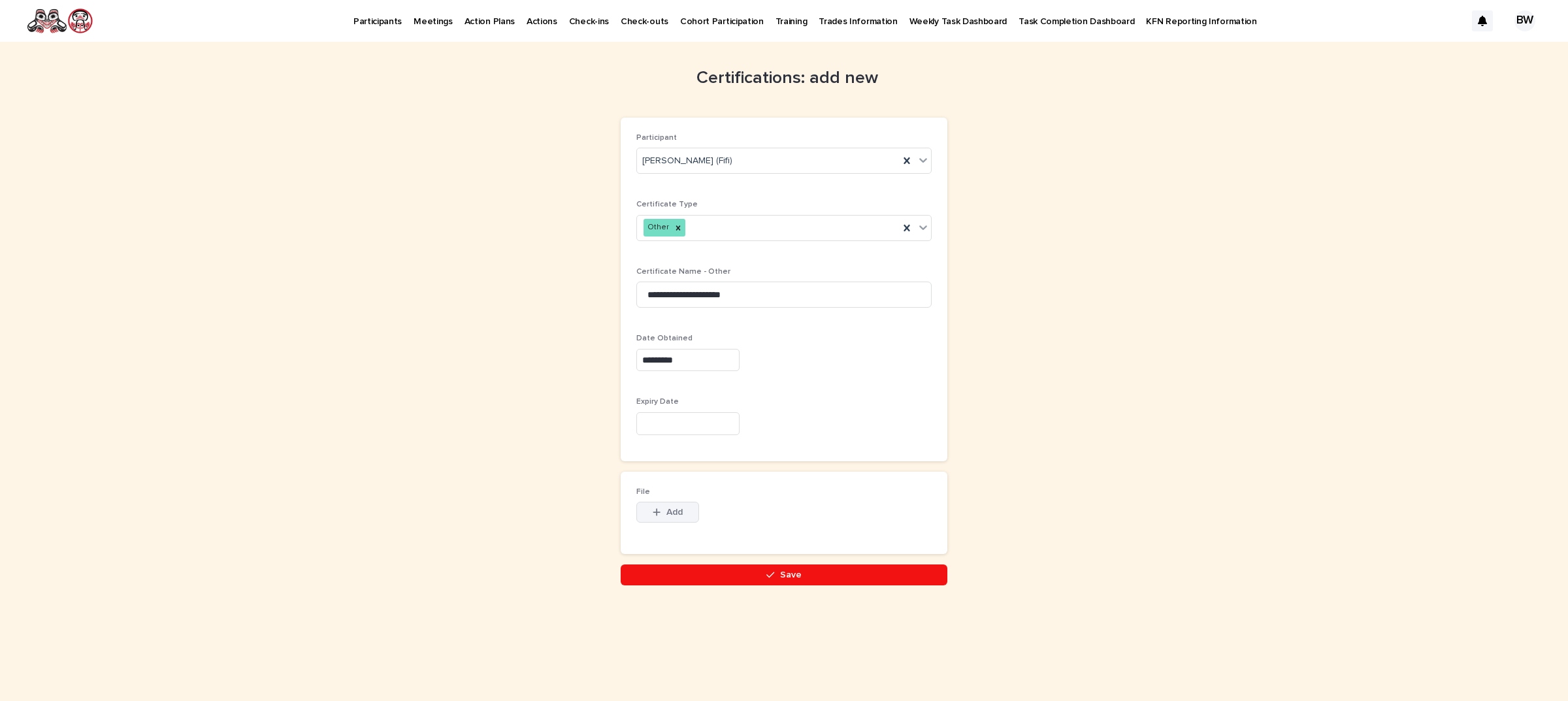
click at [668, 521] on button "Add" at bounding box center [667, 513] width 63 height 21
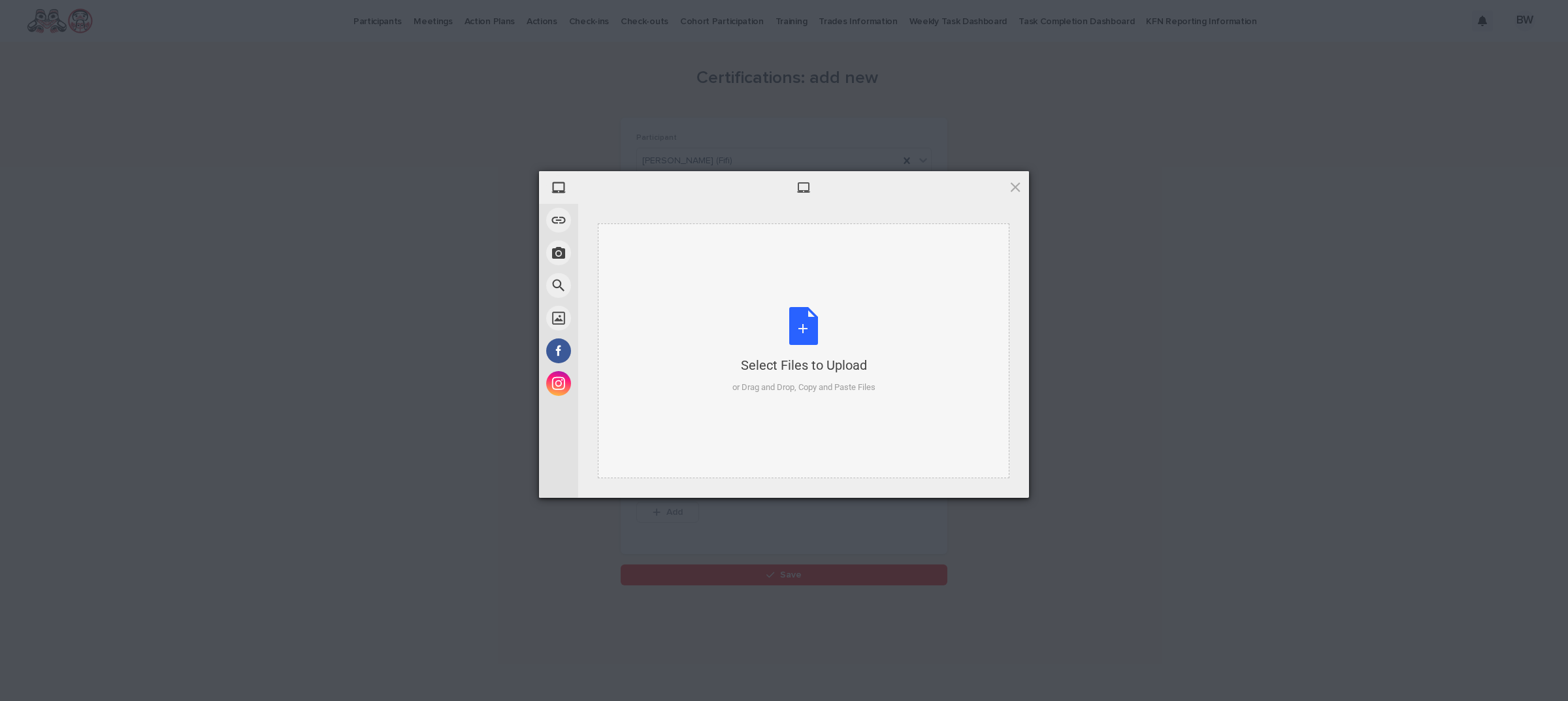
click at [811, 323] on div "Select Files to Upload or Drag and Drop, Copy and Paste Files" at bounding box center [804, 350] width 143 height 87
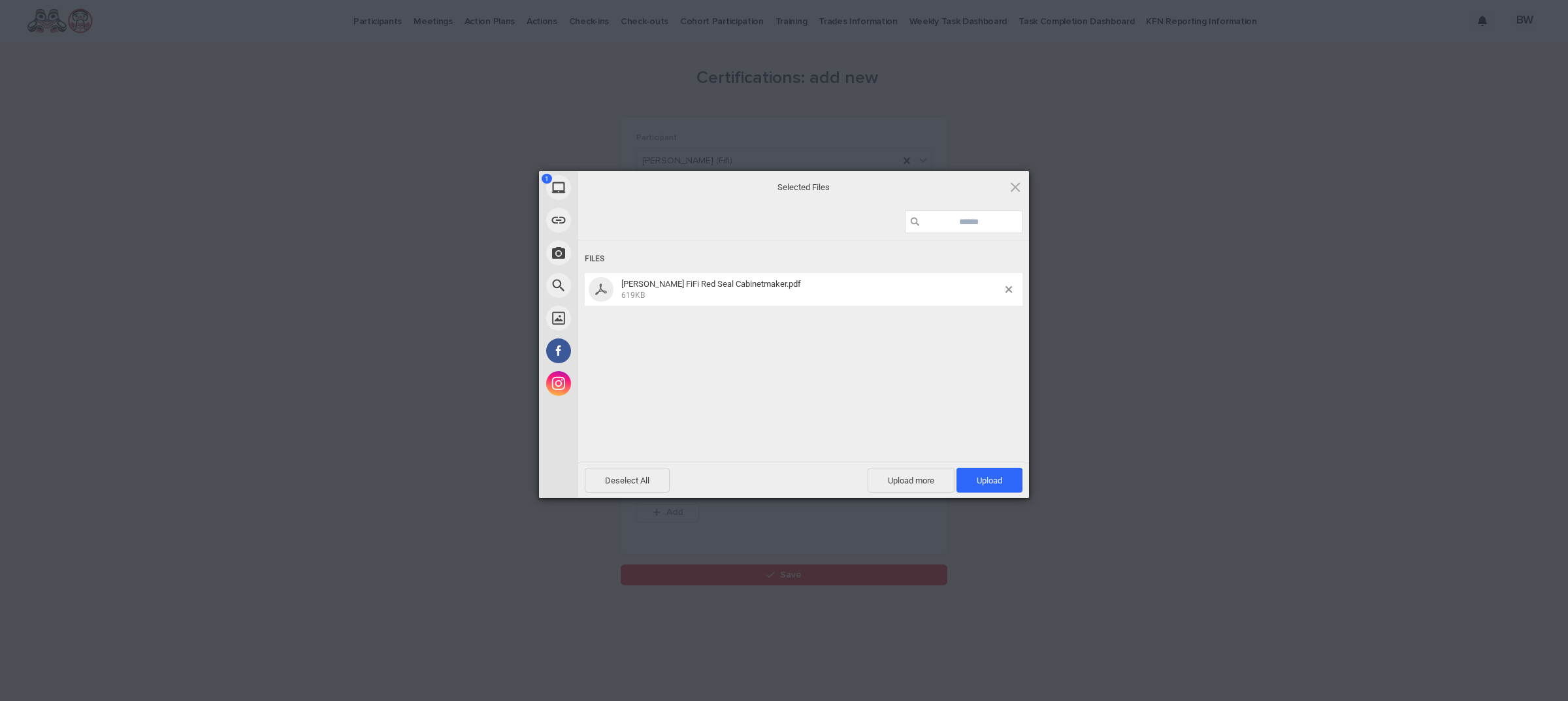
click at [723, 283] on span "[PERSON_NAME] FiFi Red Seal Cabinetmaker.pdf" at bounding box center [711, 284] width 180 height 10
click at [993, 478] on span "Upload 1" at bounding box center [988, 480] width 25 height 10
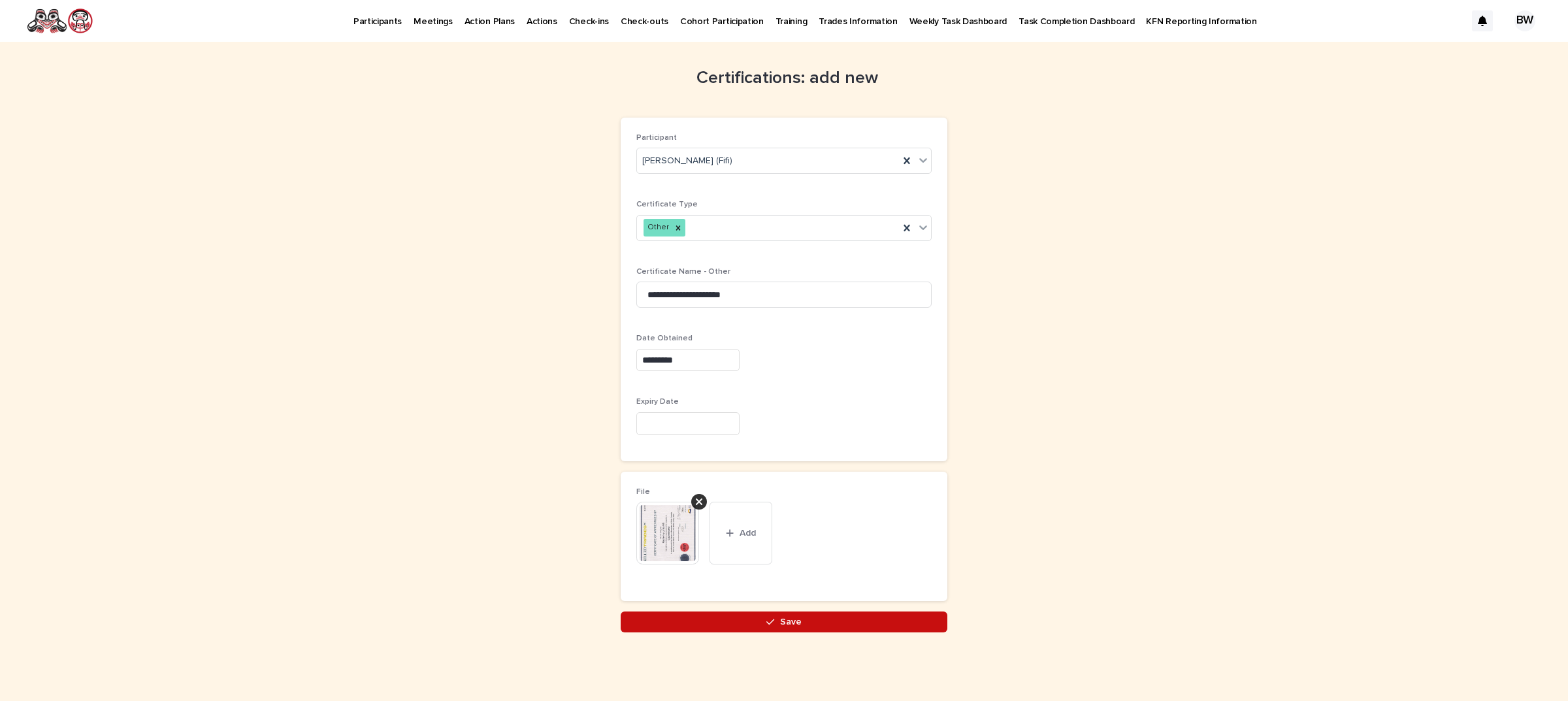
click at [828, 628] on button "Save" at bounding box center [784, 622] width 327 height 21
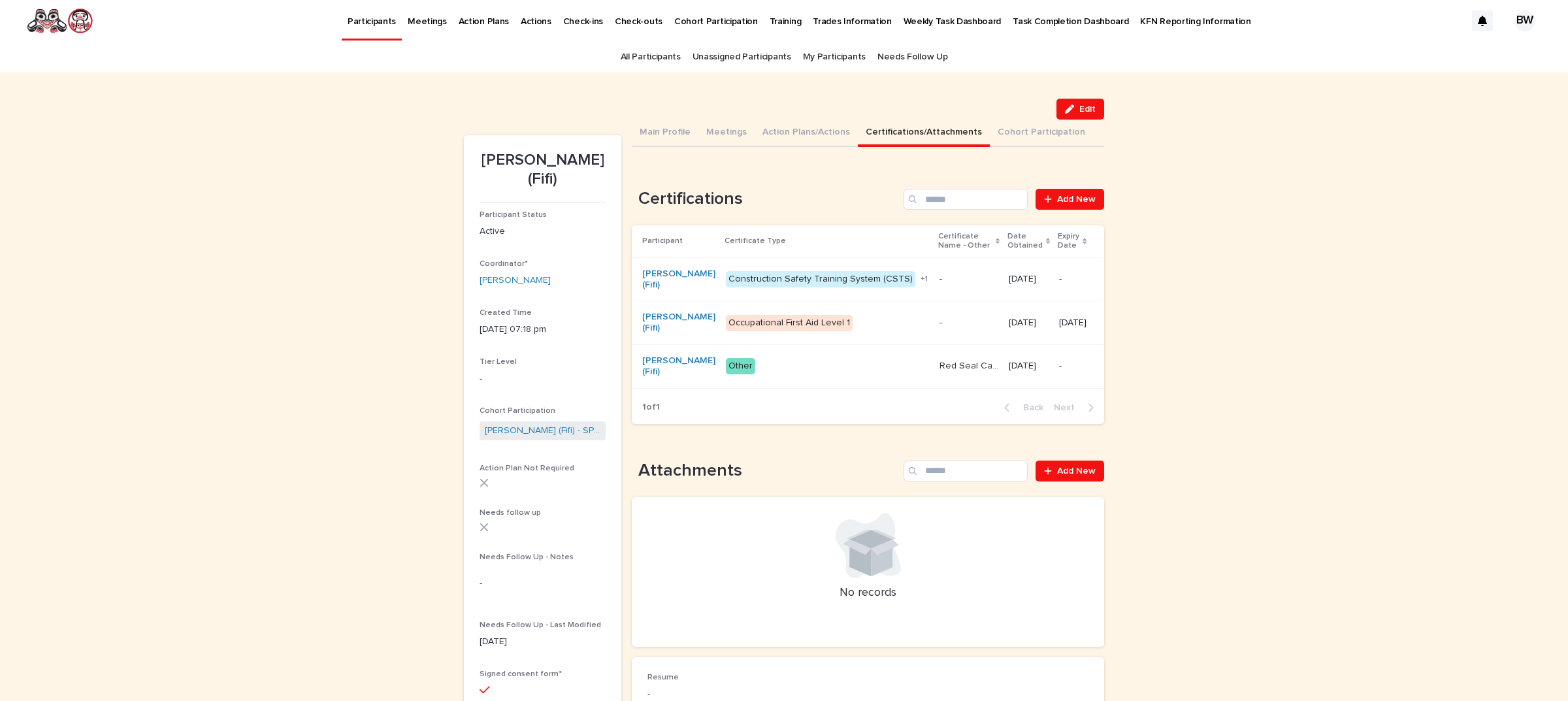
click at [379, 24] on p "Participants" at bounding box center [371, 14] width 48 height 28
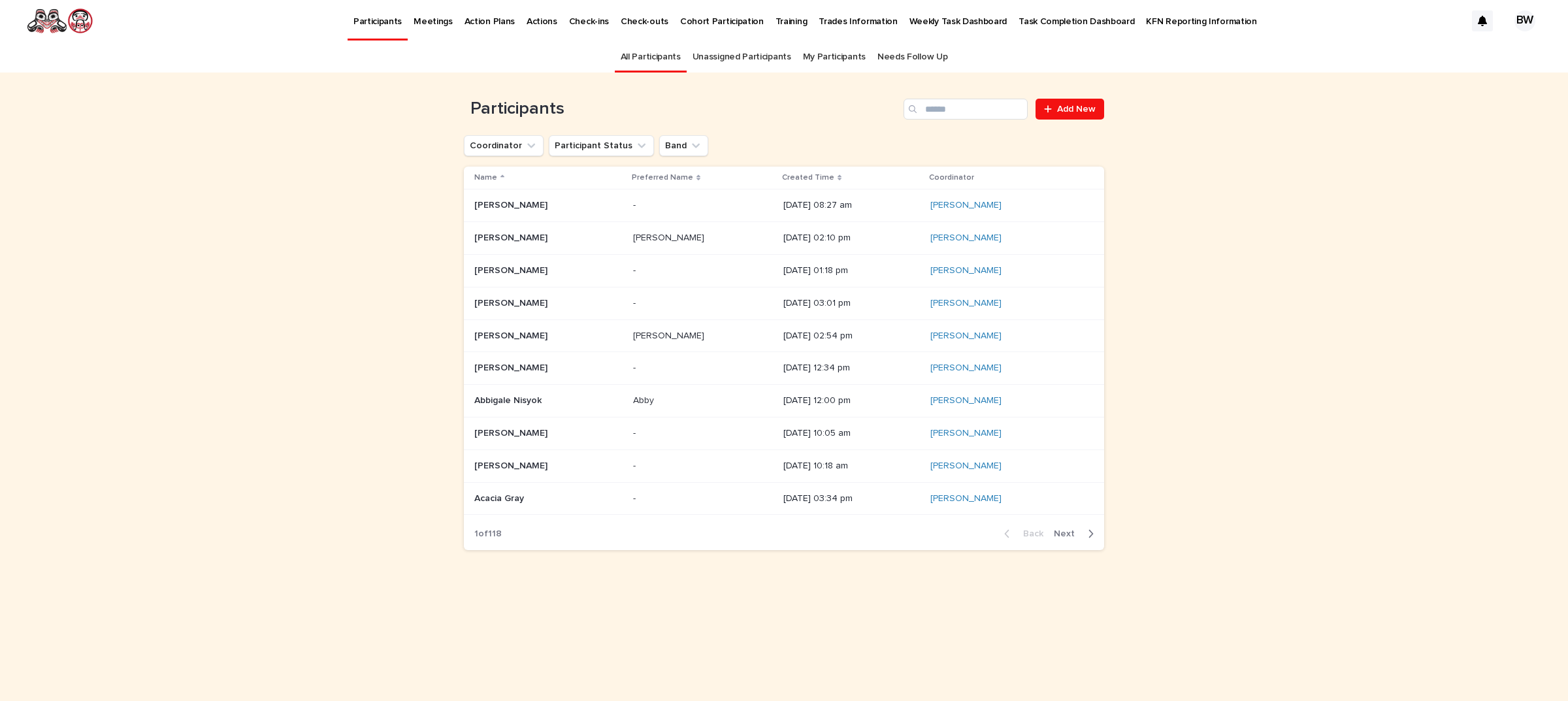
click at [379, 24] on p "Participants" at bounding box center [378, 14] width 48 height 28
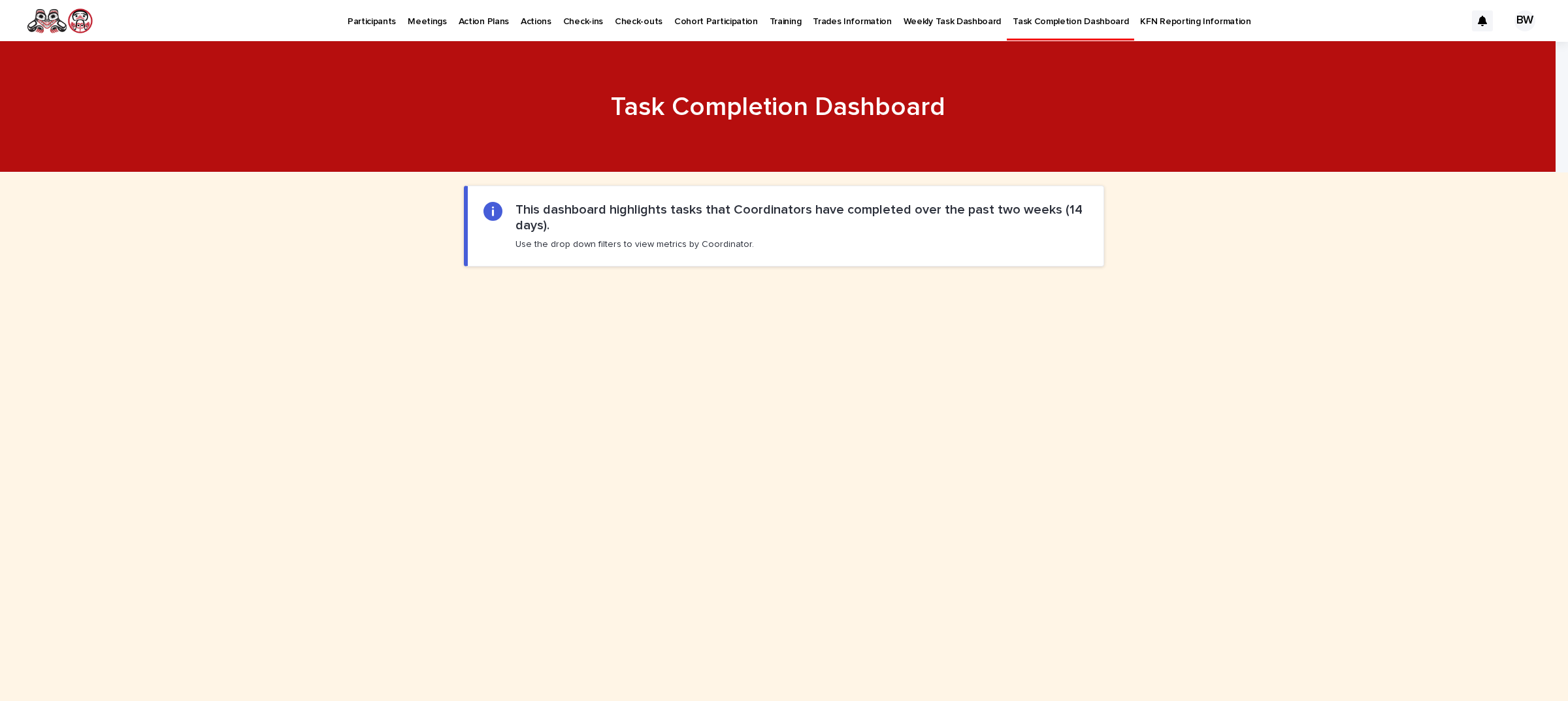
scroll to position [490, 0]
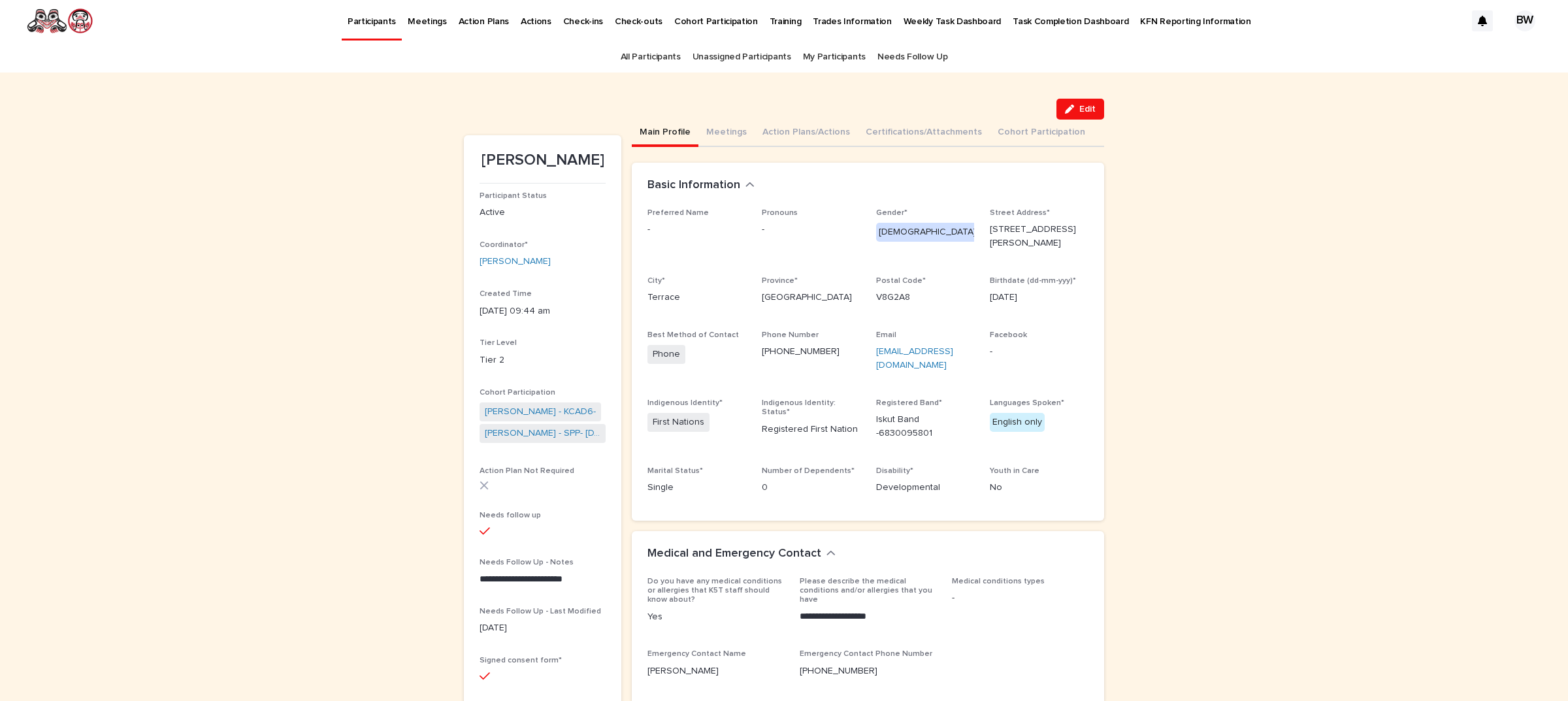
scroll to position [82, 0]
